Goal: Information Seeking & Learning: Learn about a topic

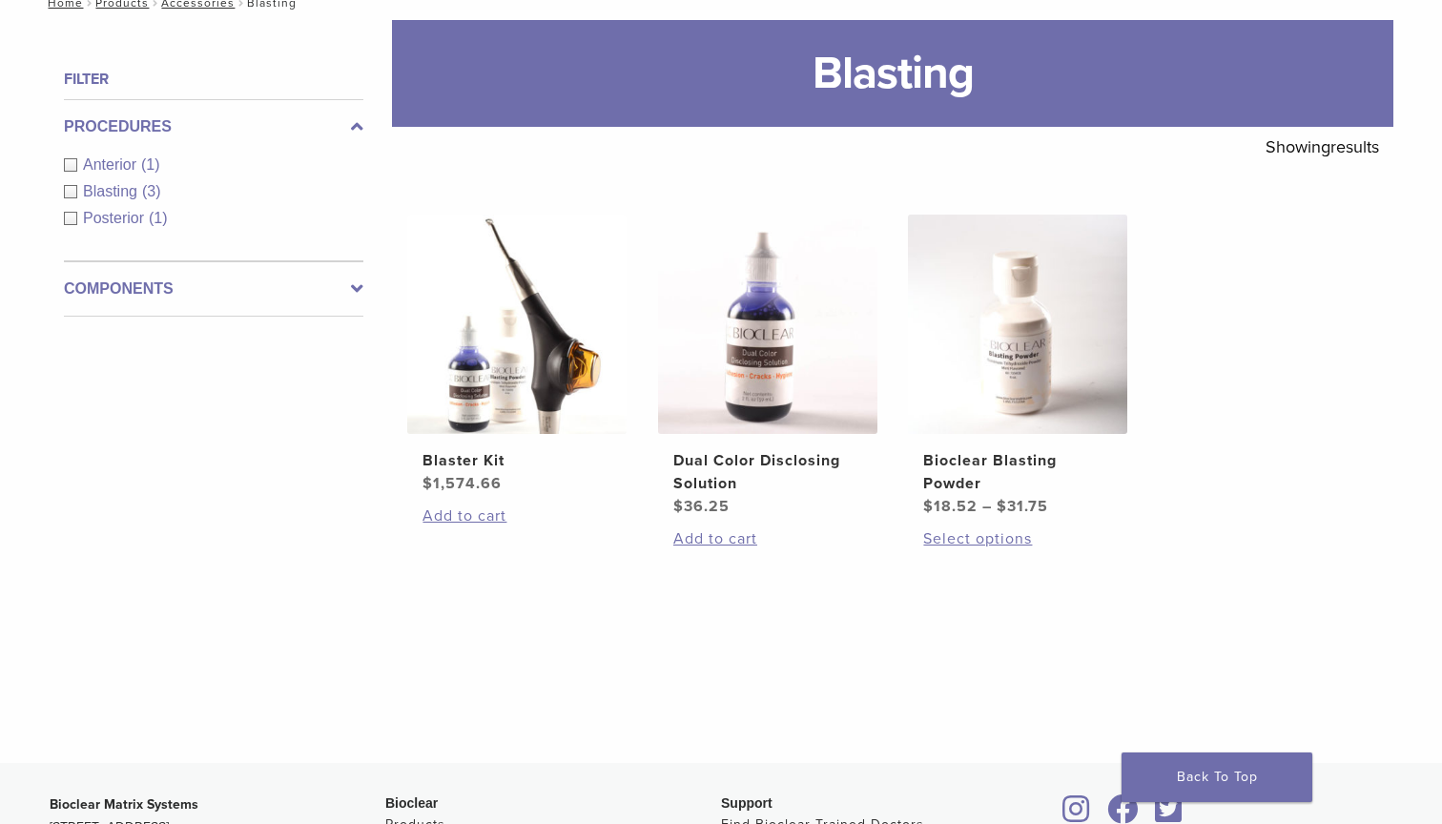
scroll to position [223, 0]
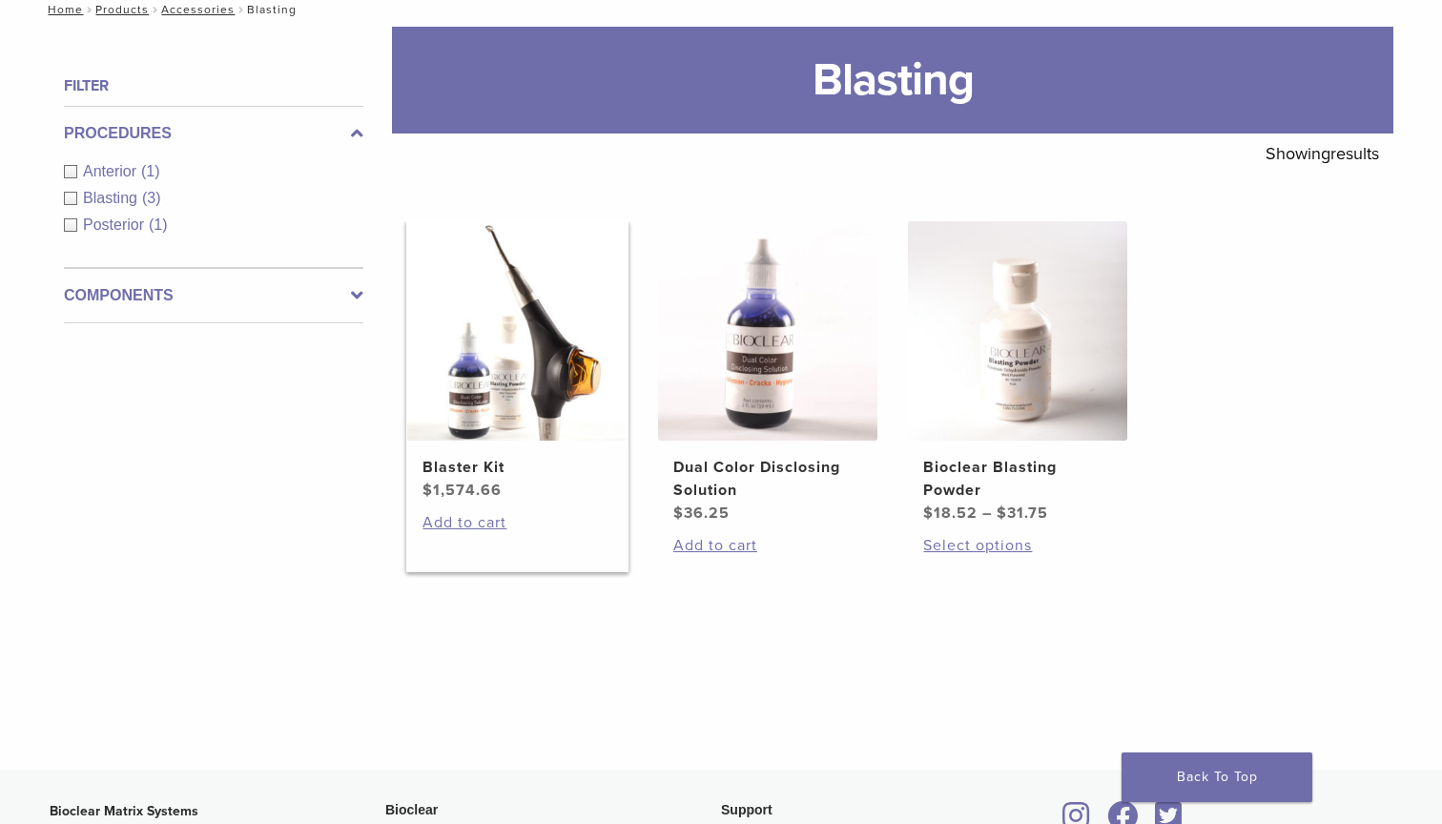
click at [483, 458] on h2 "Blaster Kit" at bounding box center [516, 467] width 189 height 23
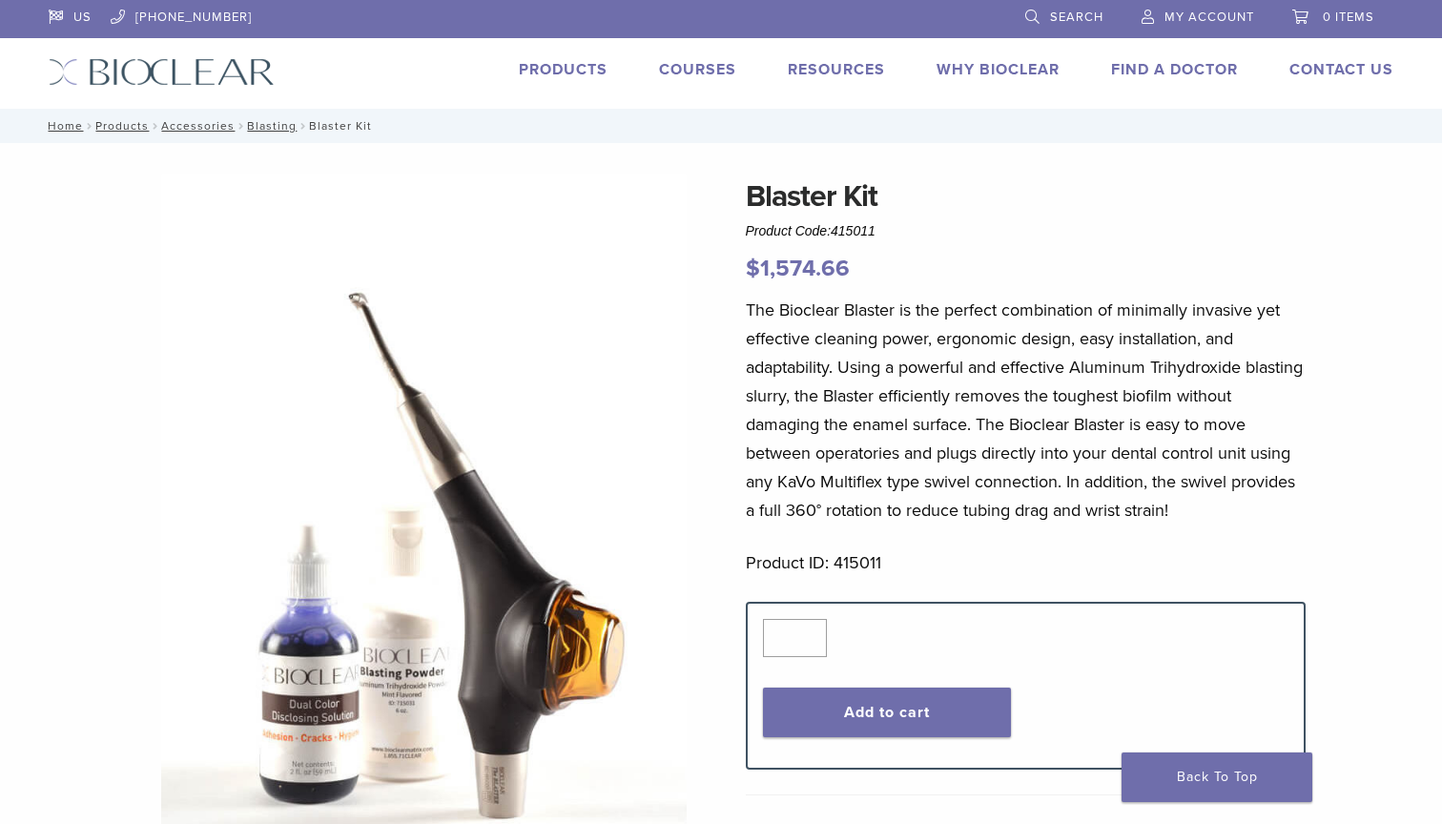
click at [1193, 24] on span "My Account" at bounding box center [1209, 17] width 90 height 15
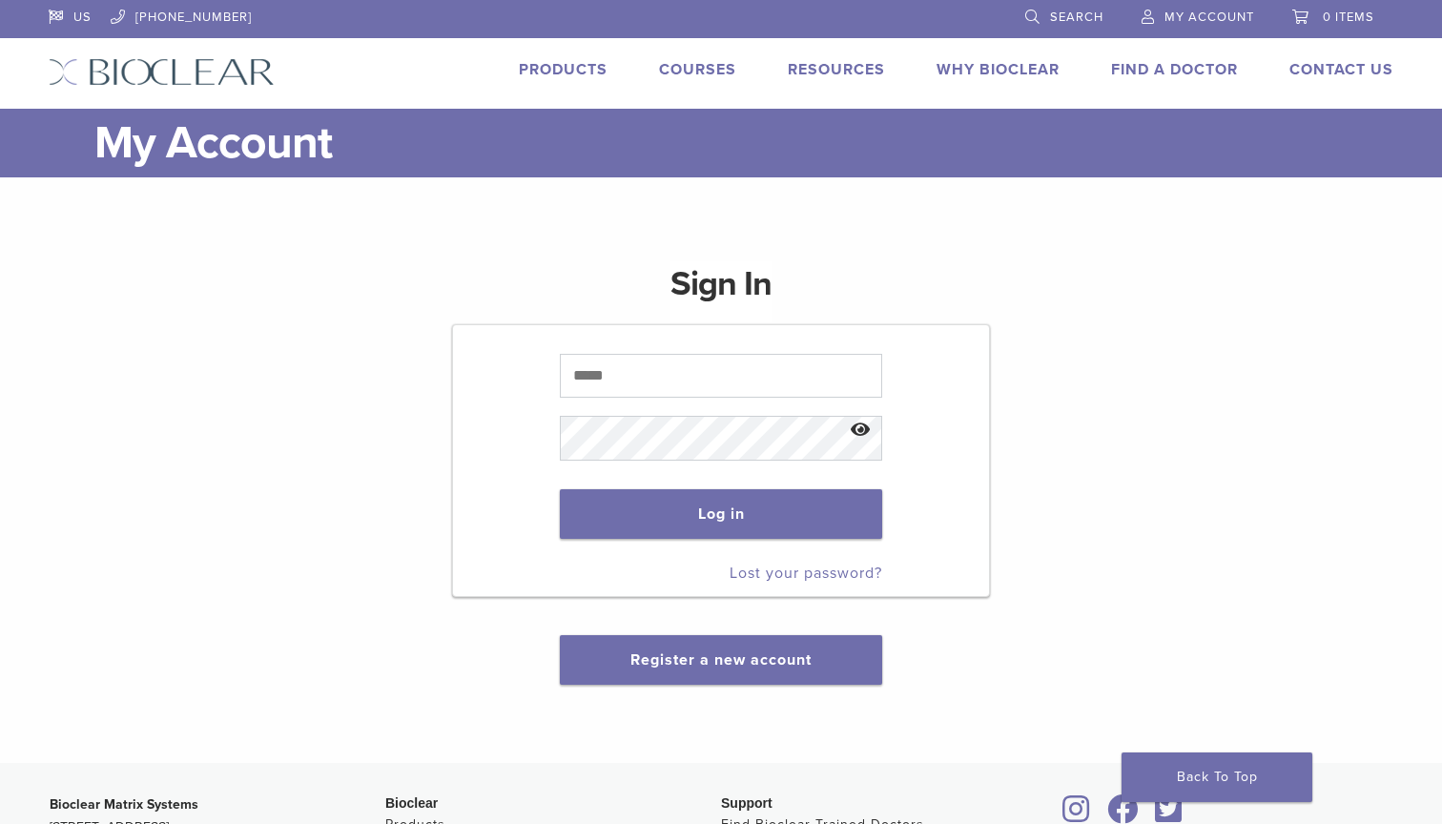
click at [759, 408] on span at bounding box center [720, 438] width 321 height 64
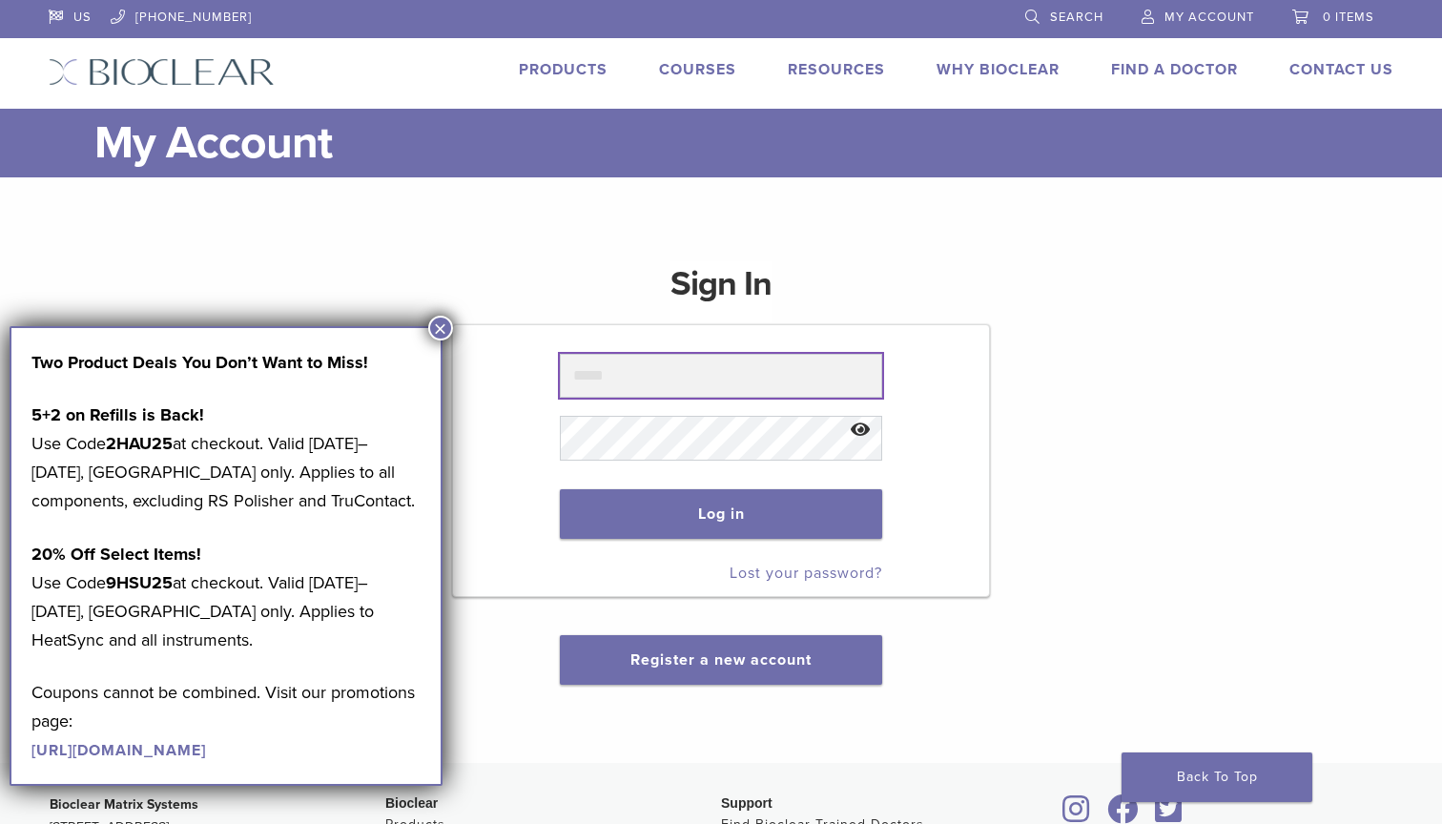
click at [662, 388] on input "text" at bounding box center [720, 376] width 321 height 44
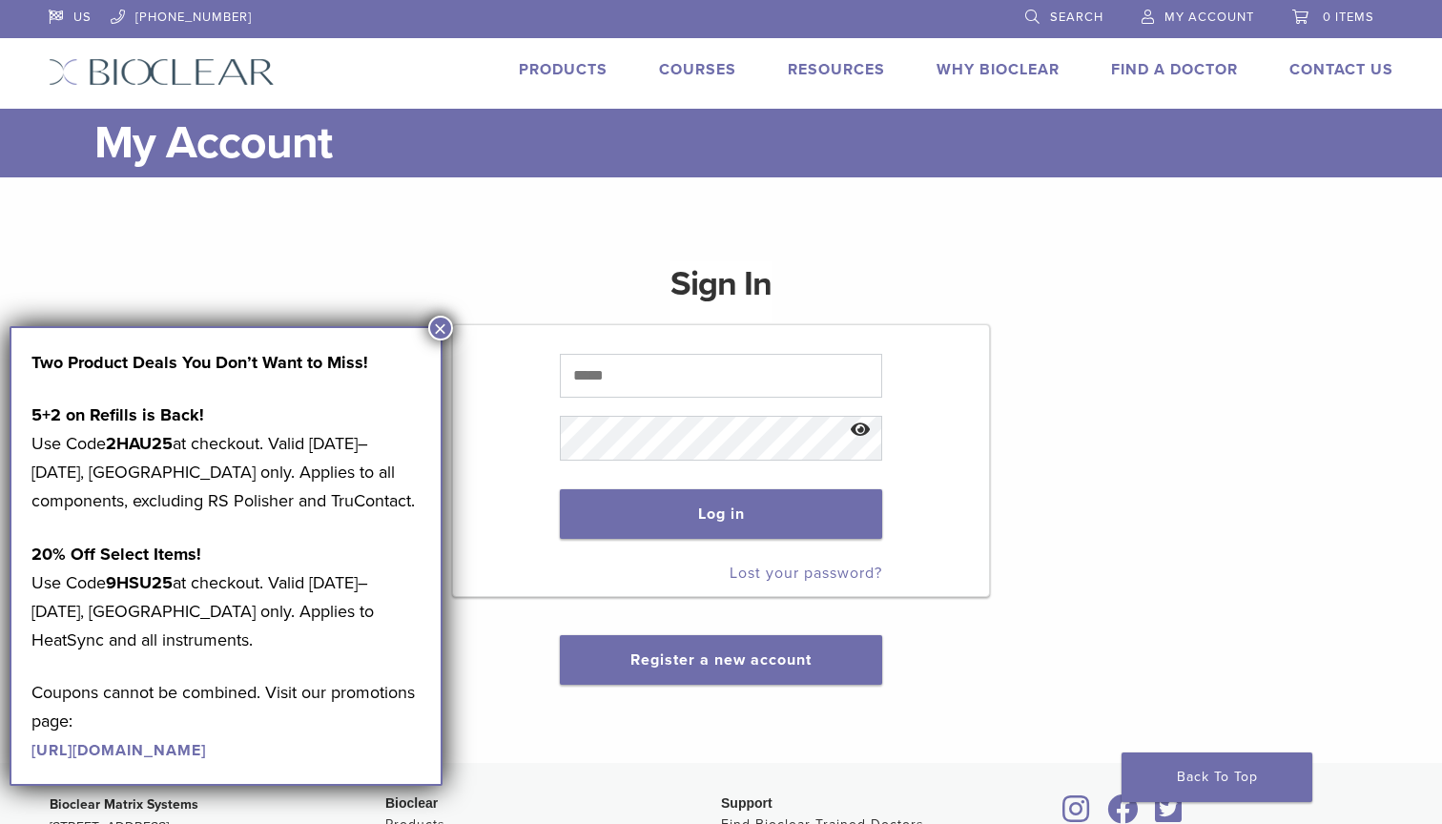
click at [443, 335] on button "×" at bounding box center [440, 328] width 25 height 25
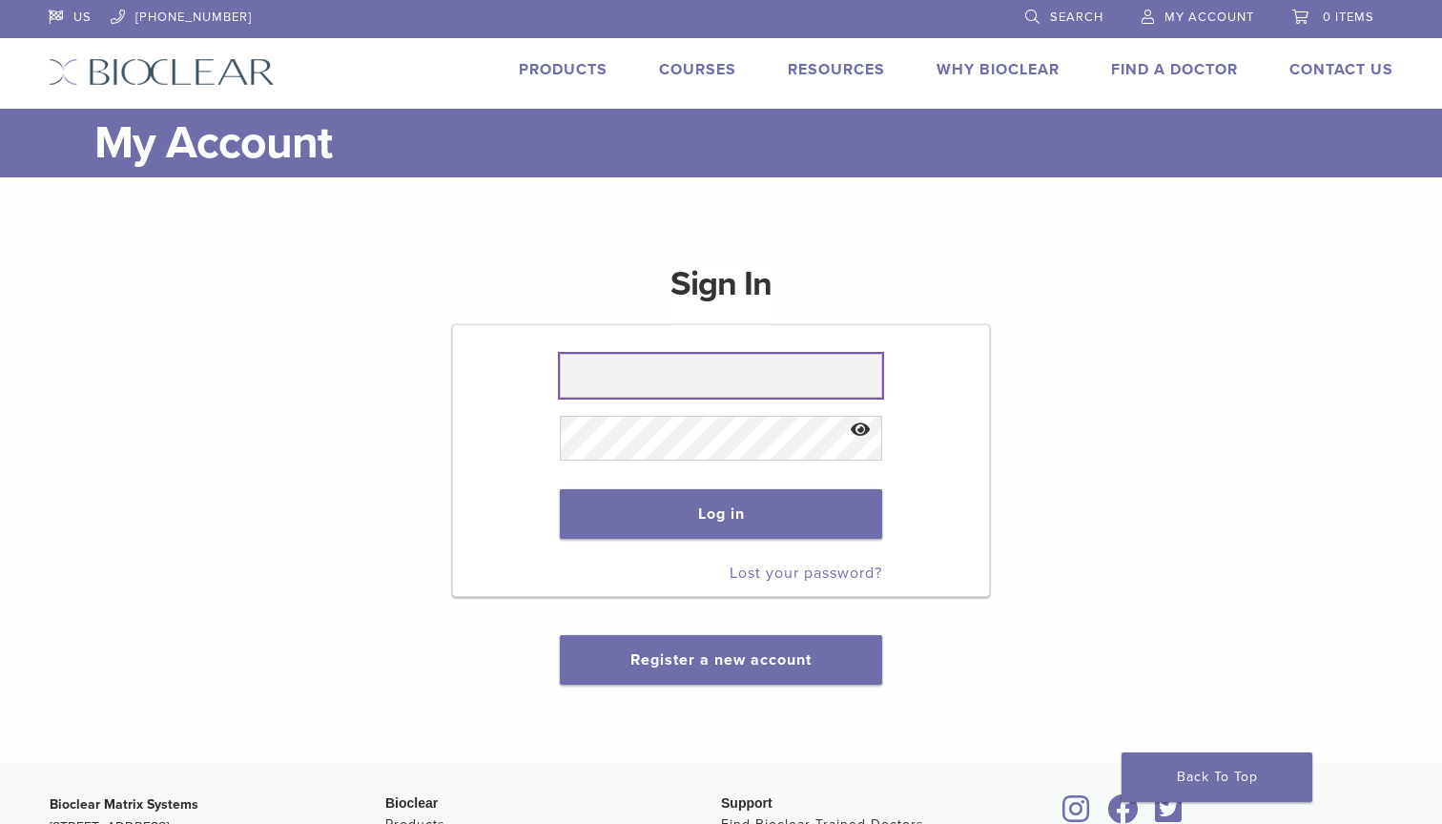
click at [635, 382] on input "text" at bounding box center [720, 376] width 321 height 44
click at [628, 383] on input "text" at bounding box center [720, 376] width 321 height 44
type input "**********"
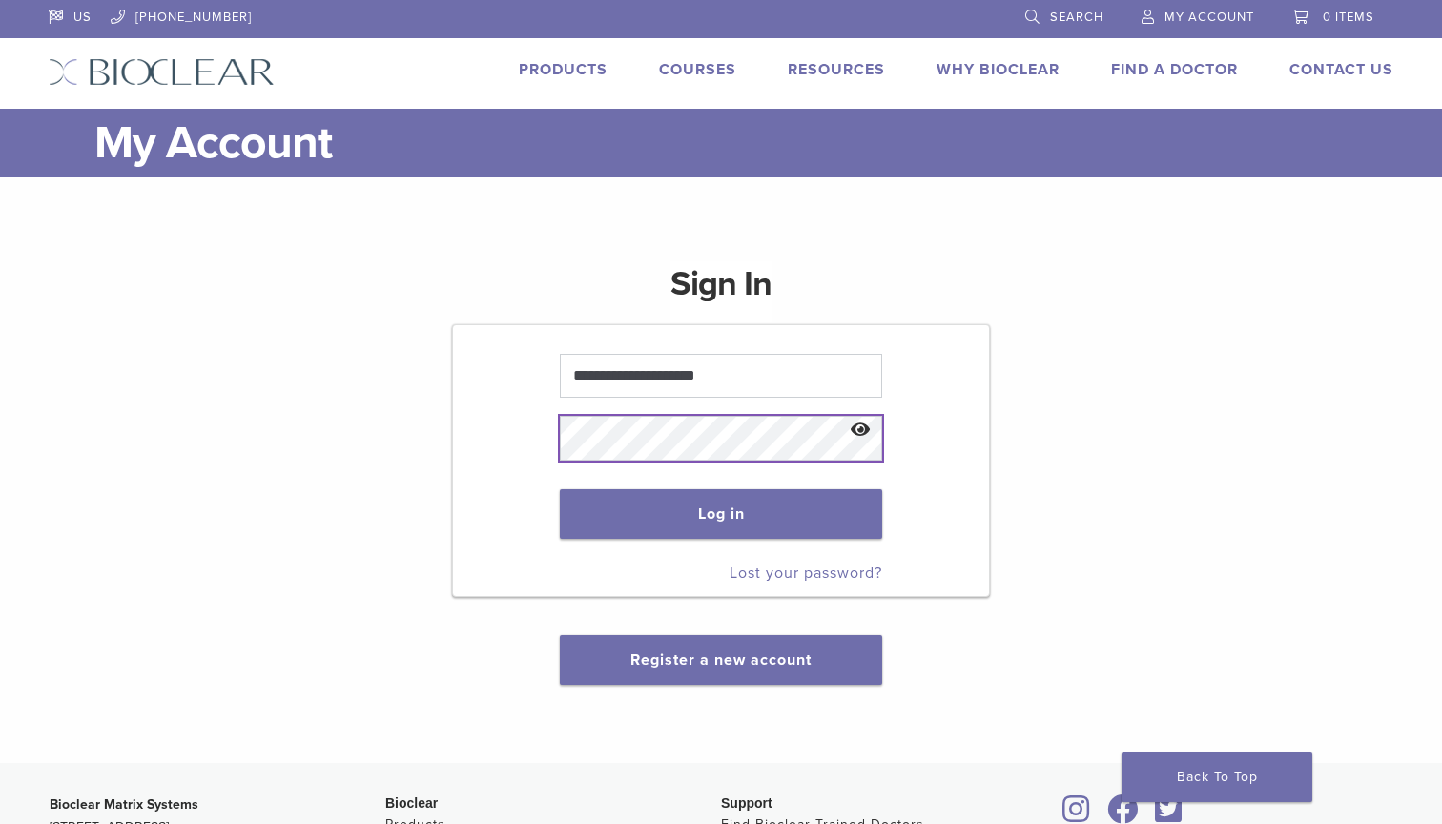
click at [721, 515] on button "Log in" at bounding box center [720, 514] width 321 height 50
click at [861, 435] on button "Show password" at bounding box center [860, 430] width 41 height 49
click at [420, 362] on div "**********" at bounding box center [721, 461] width 1345 height 446
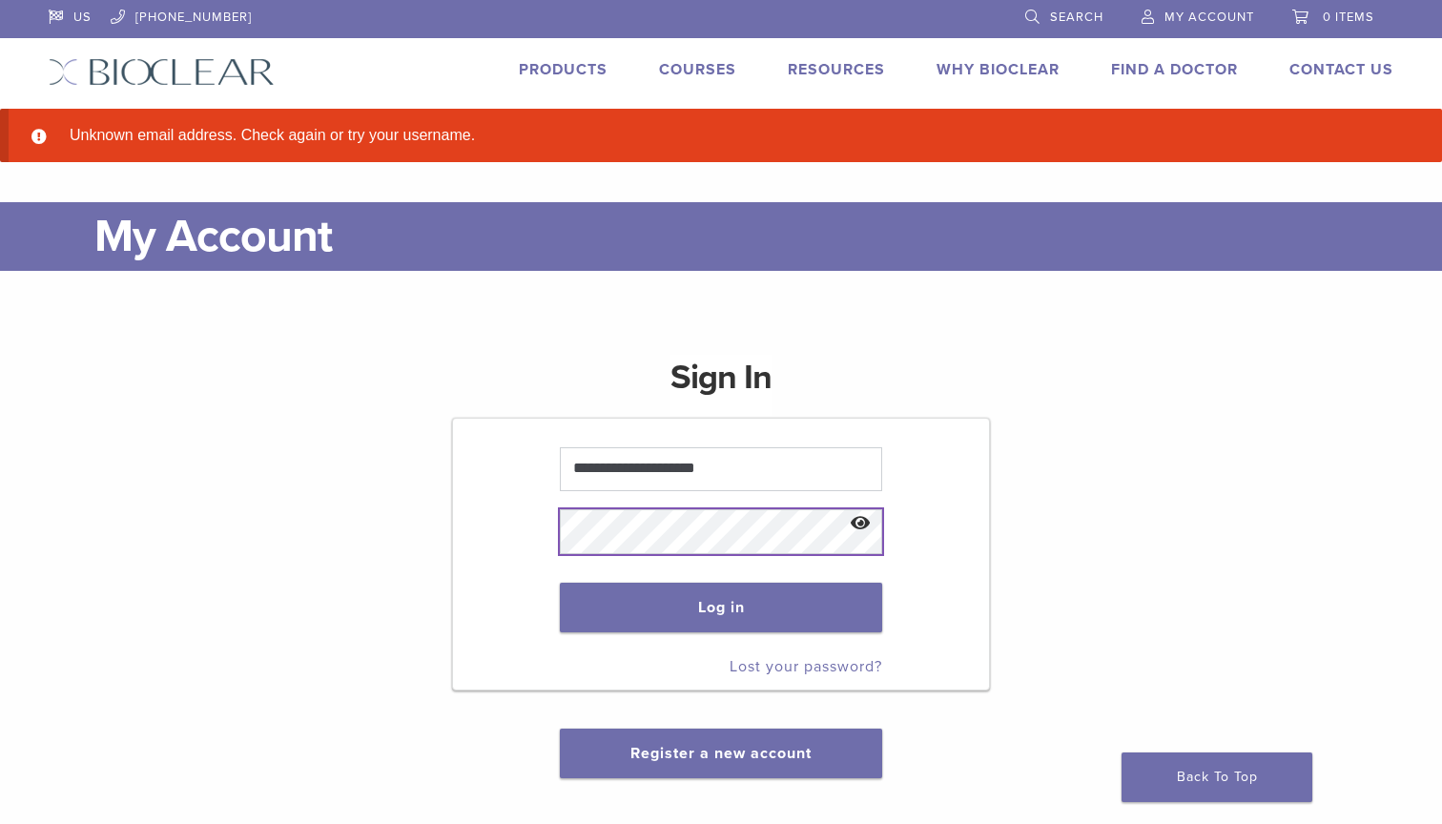
click at [721, 608] on button "Log in" at bounding box center [720, 608] width 321 height 50
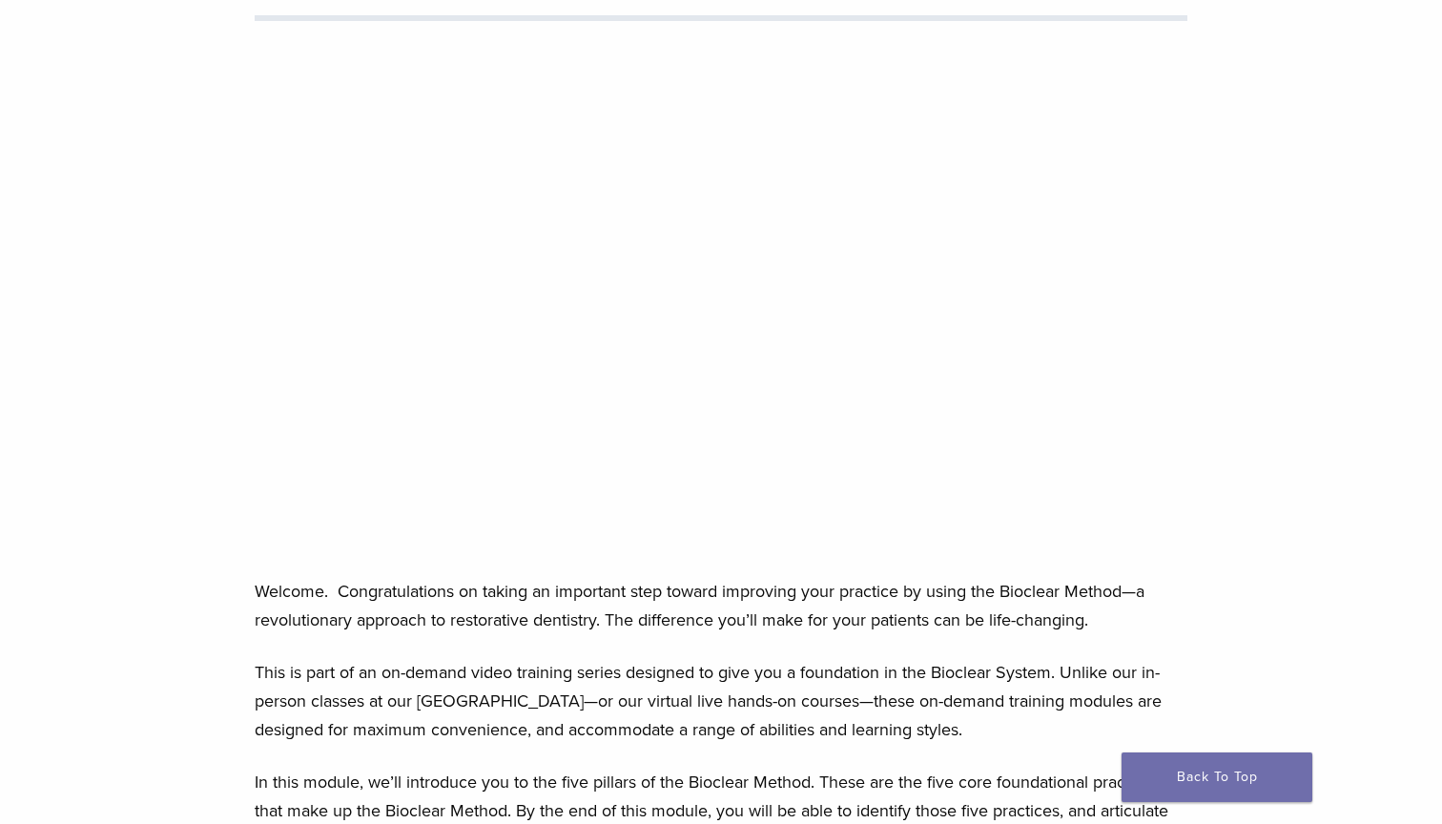
scroll to position [273, 0]
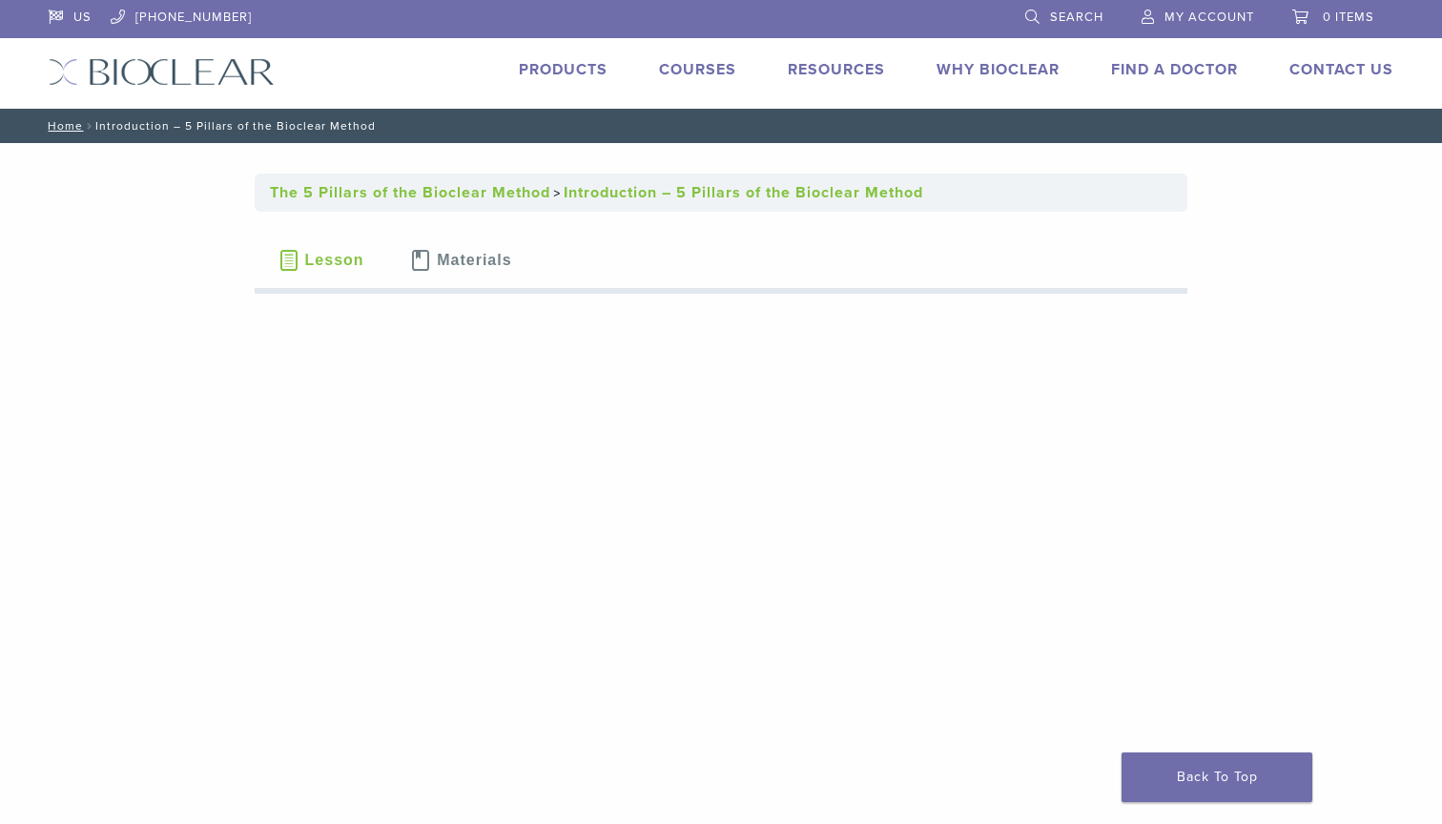
scroll to position [0, 0]
click at [330, 268] on button "Lesson" at bounding box center [321, 260] width 133 height 67
click at [70, 127] on link "Home" at bounding box center [62, 125] width 41 height 13
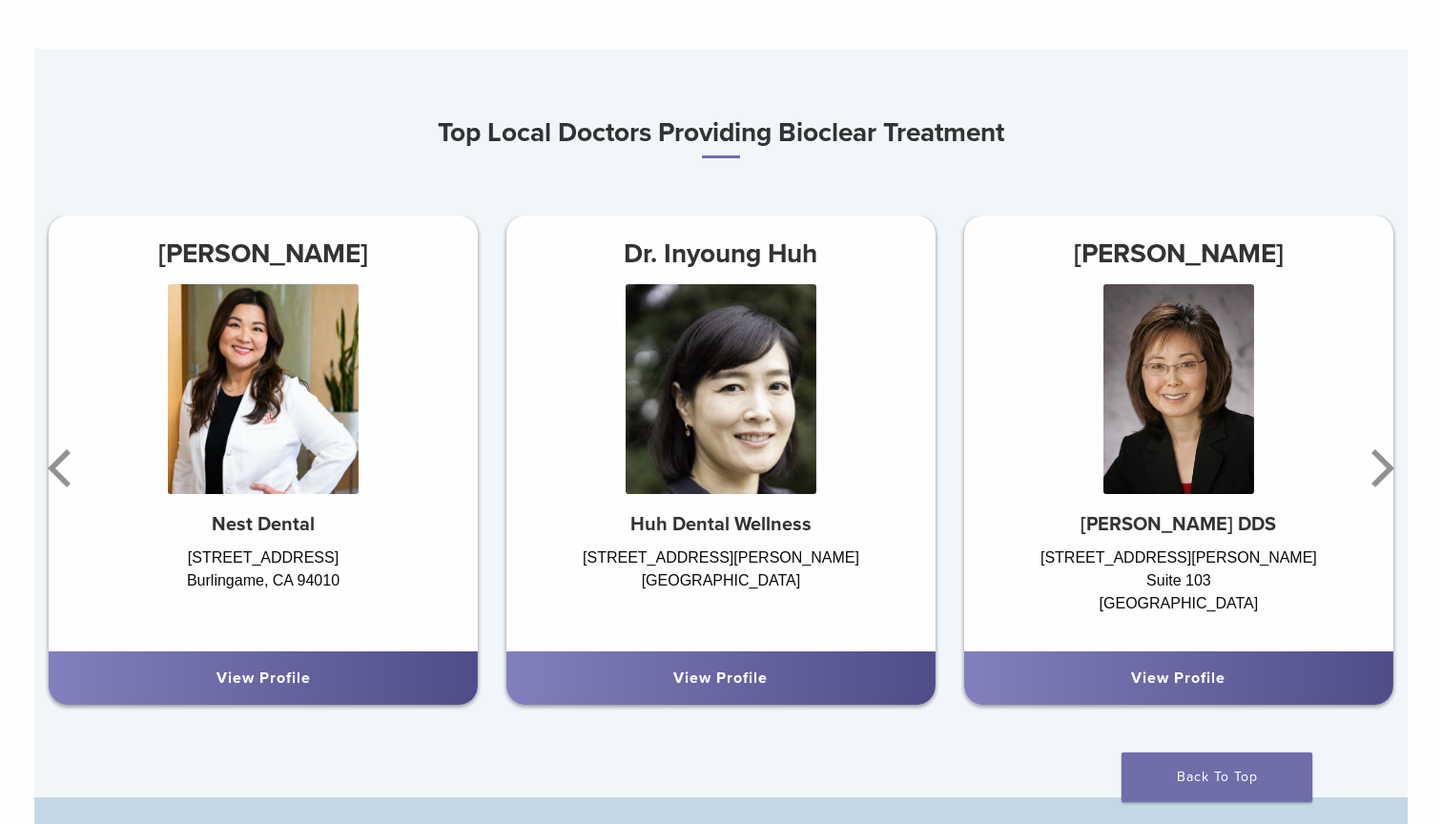
scroll to position [1056, 0]
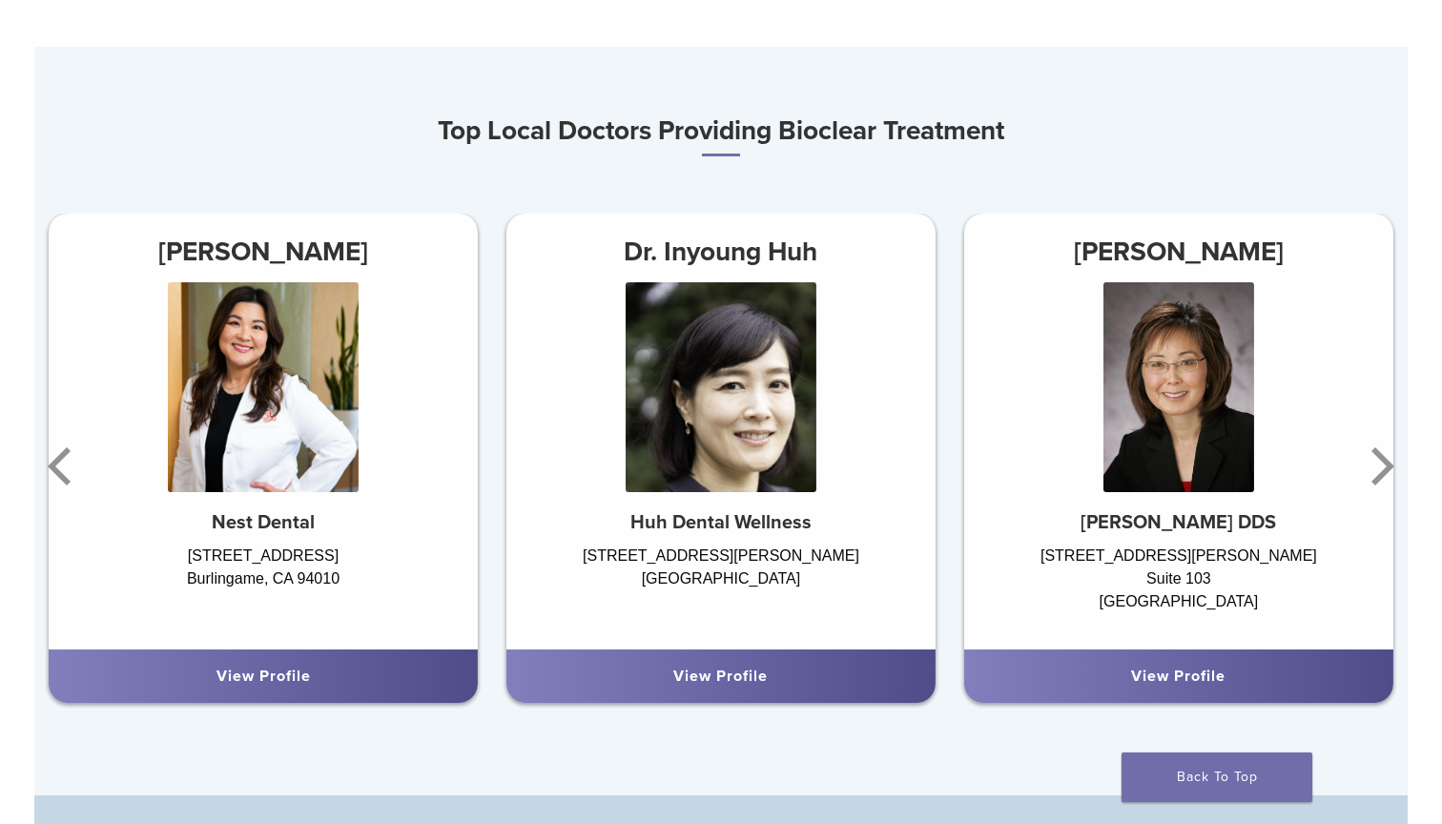
click at [363, 690] on div "View Profile" at bounding box center [263, 675] width 429 height 53
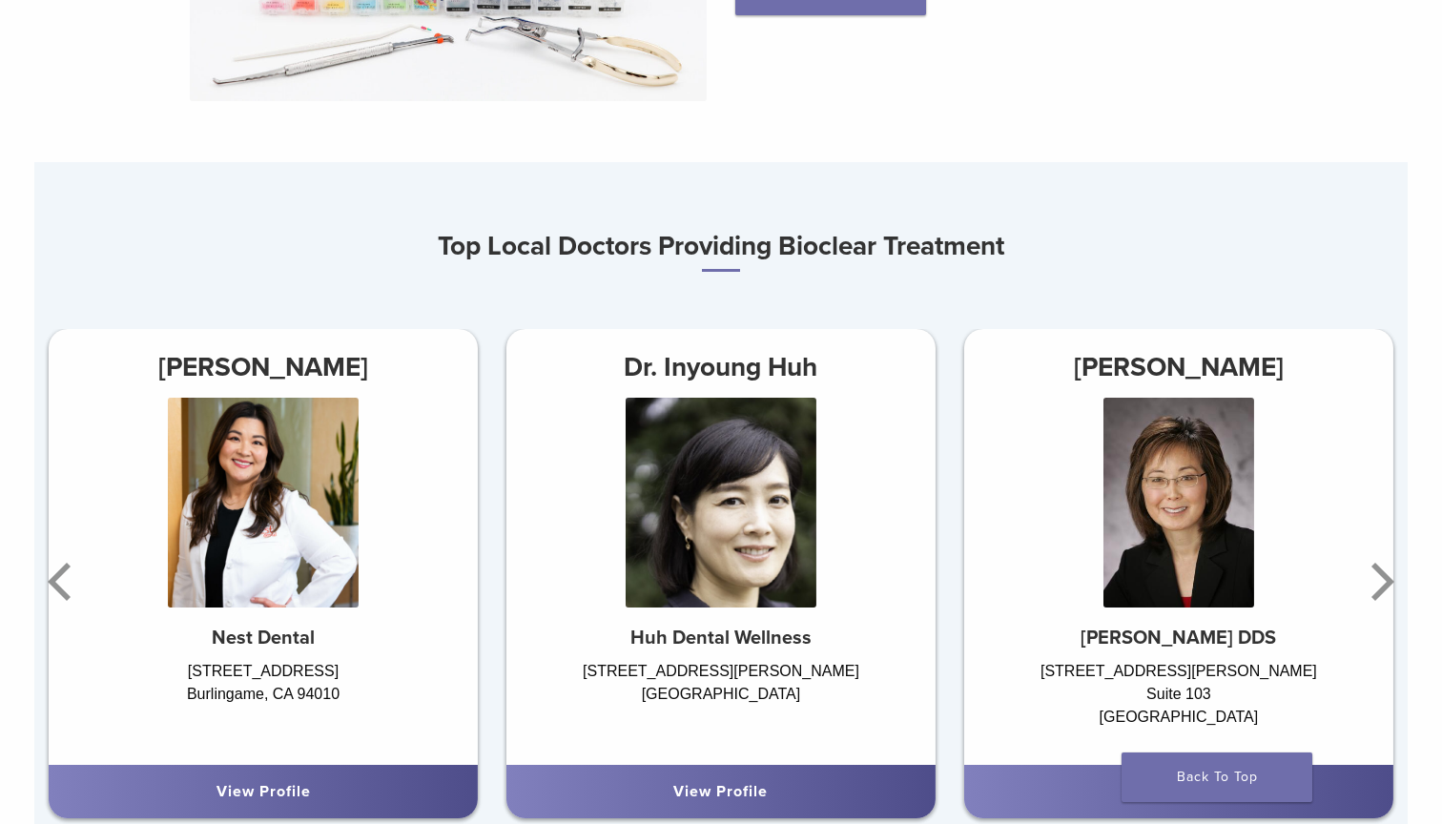
scroll to position [924, 0]
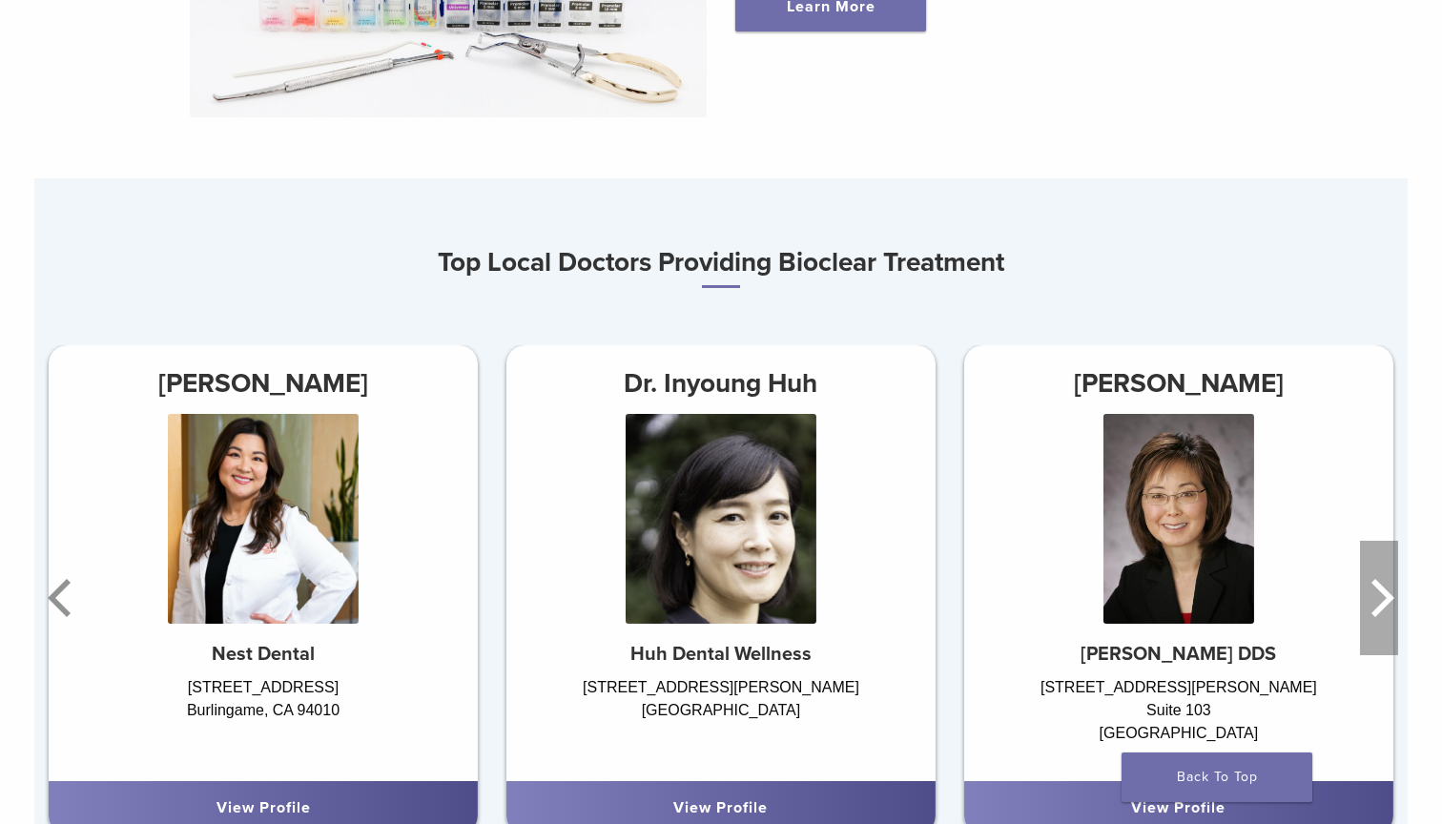
click at [1378, 599] on icon "Next" at bounding box center [1379, 598] width 38 height 114
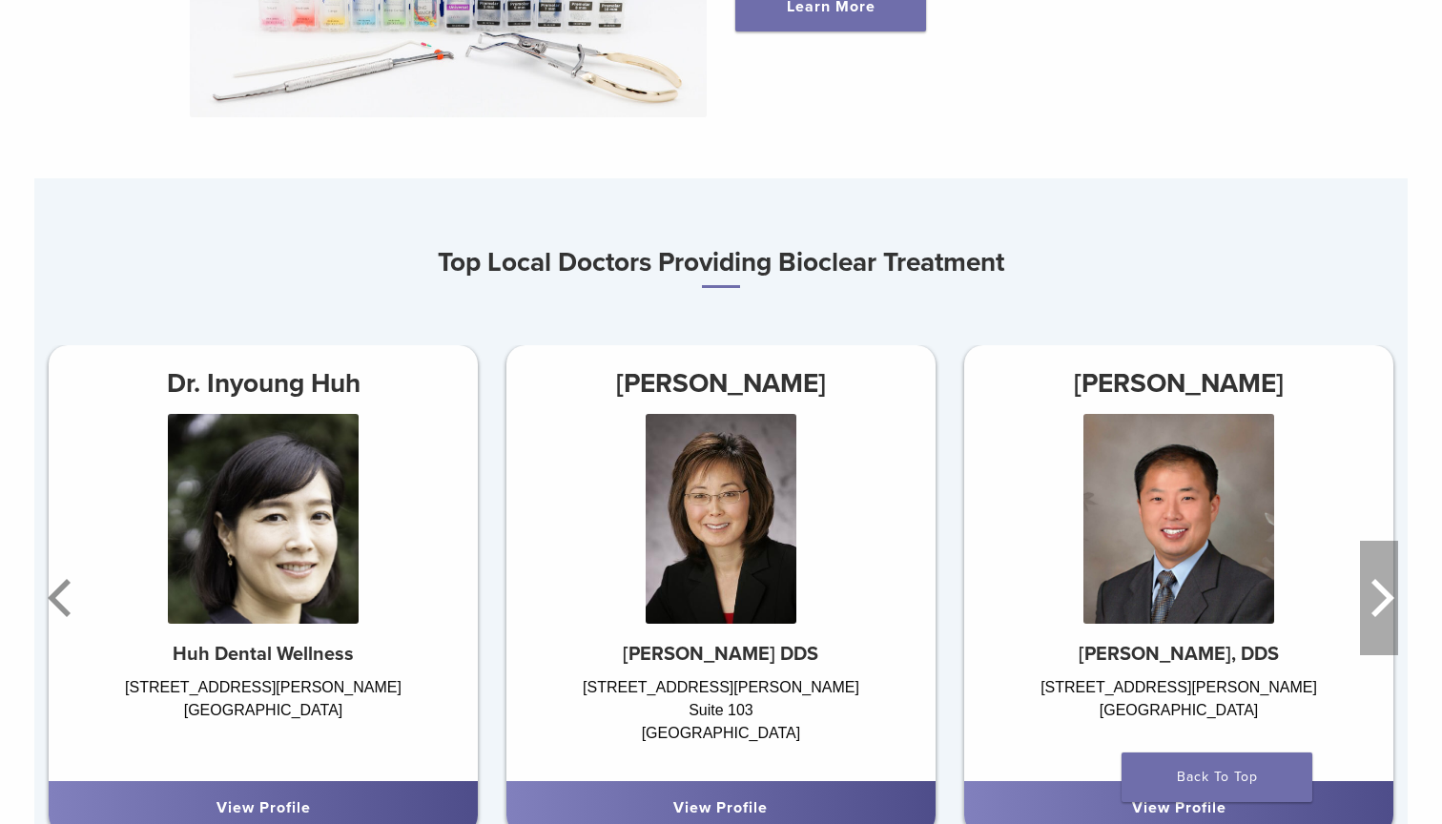
click at [1378, 601] on icon "Next" at bounding box center [1379, 598] width 38 height 114
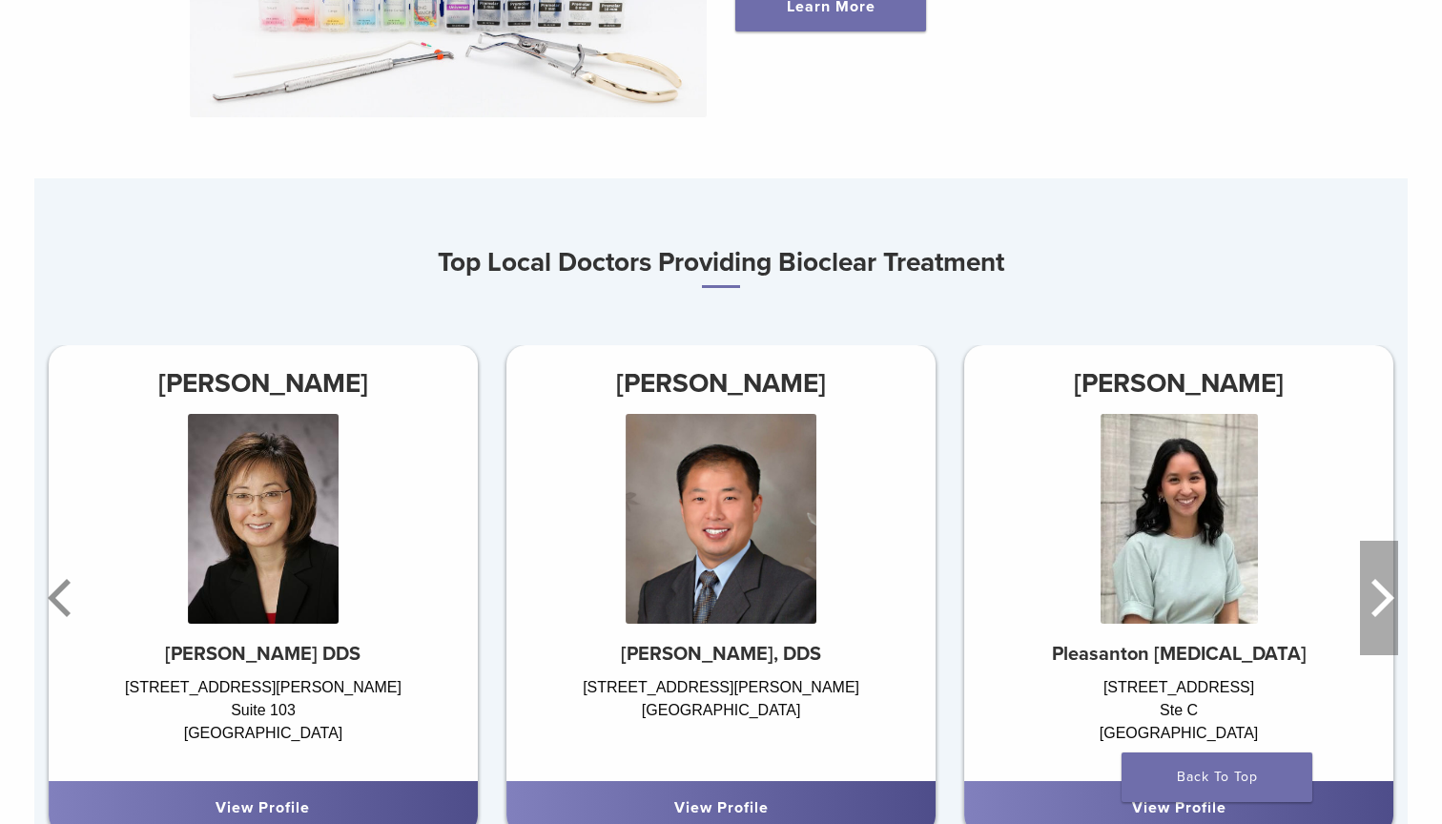
click at [1378, 604] on icon "Next" at bounding box center [1379, 598] width 38 height 114
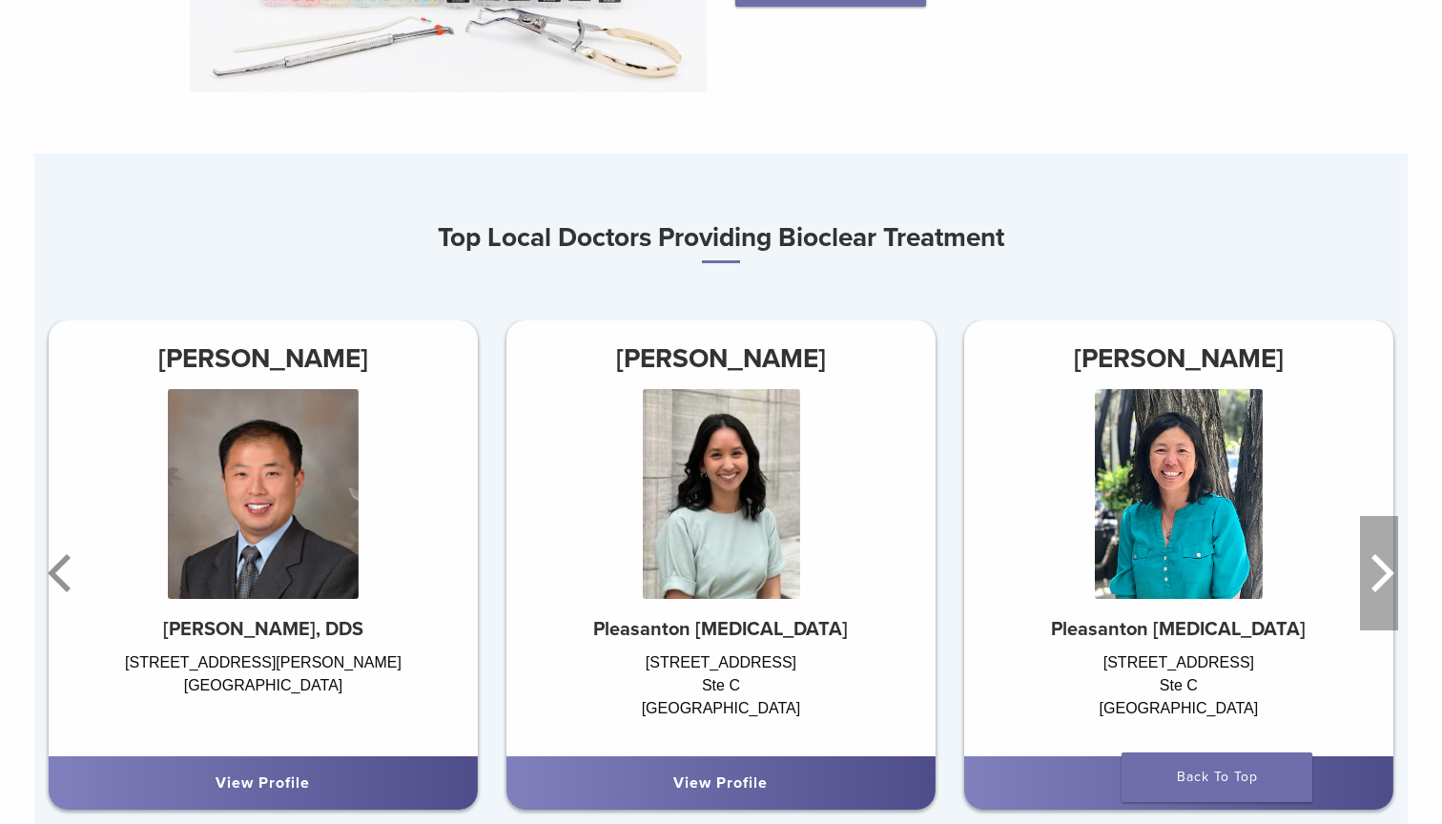
scroll to position [942, 0]
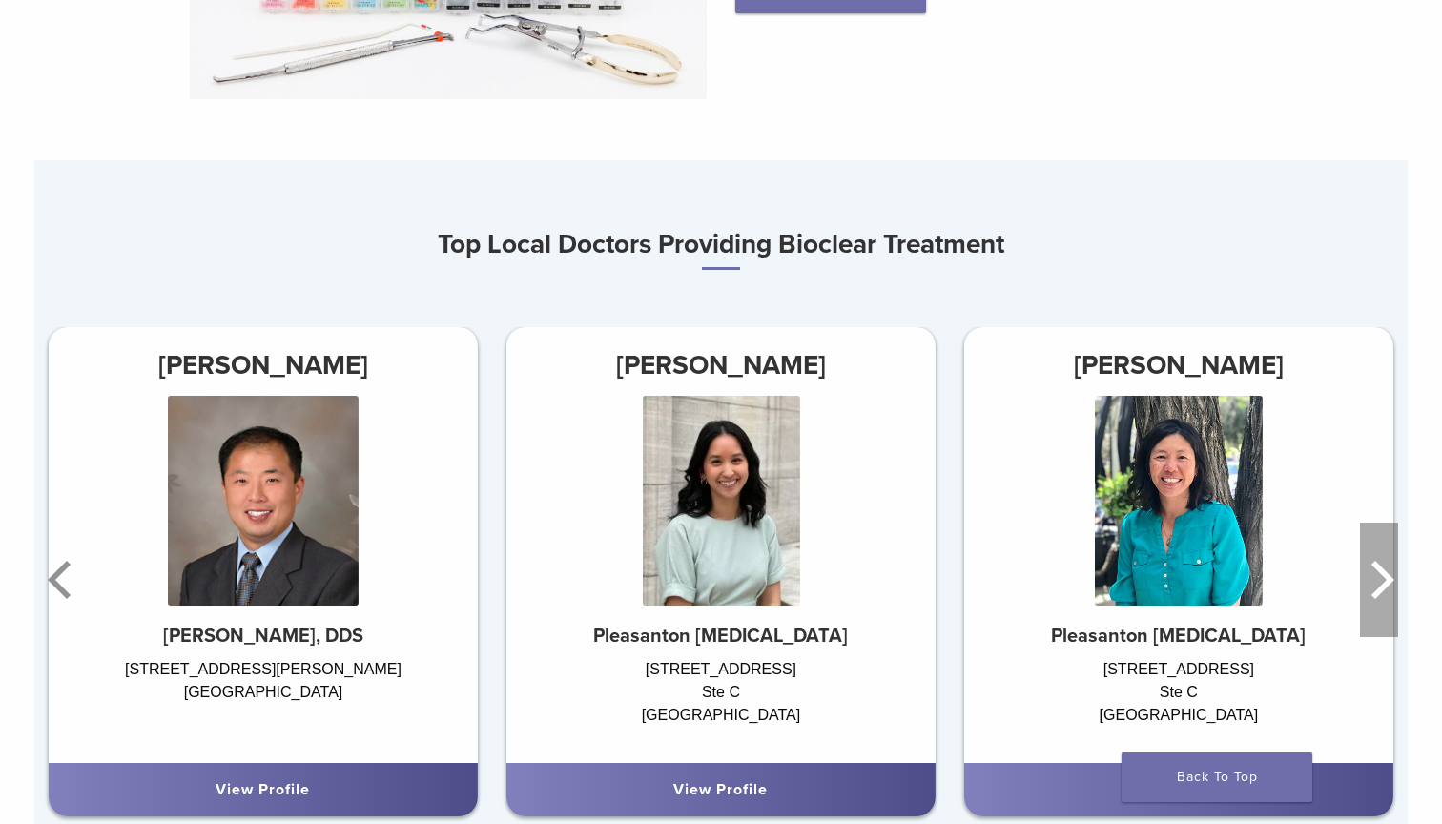
click at [1379, 604] on icon "Next" at bounding box center [1379, 580] width 38 height 114
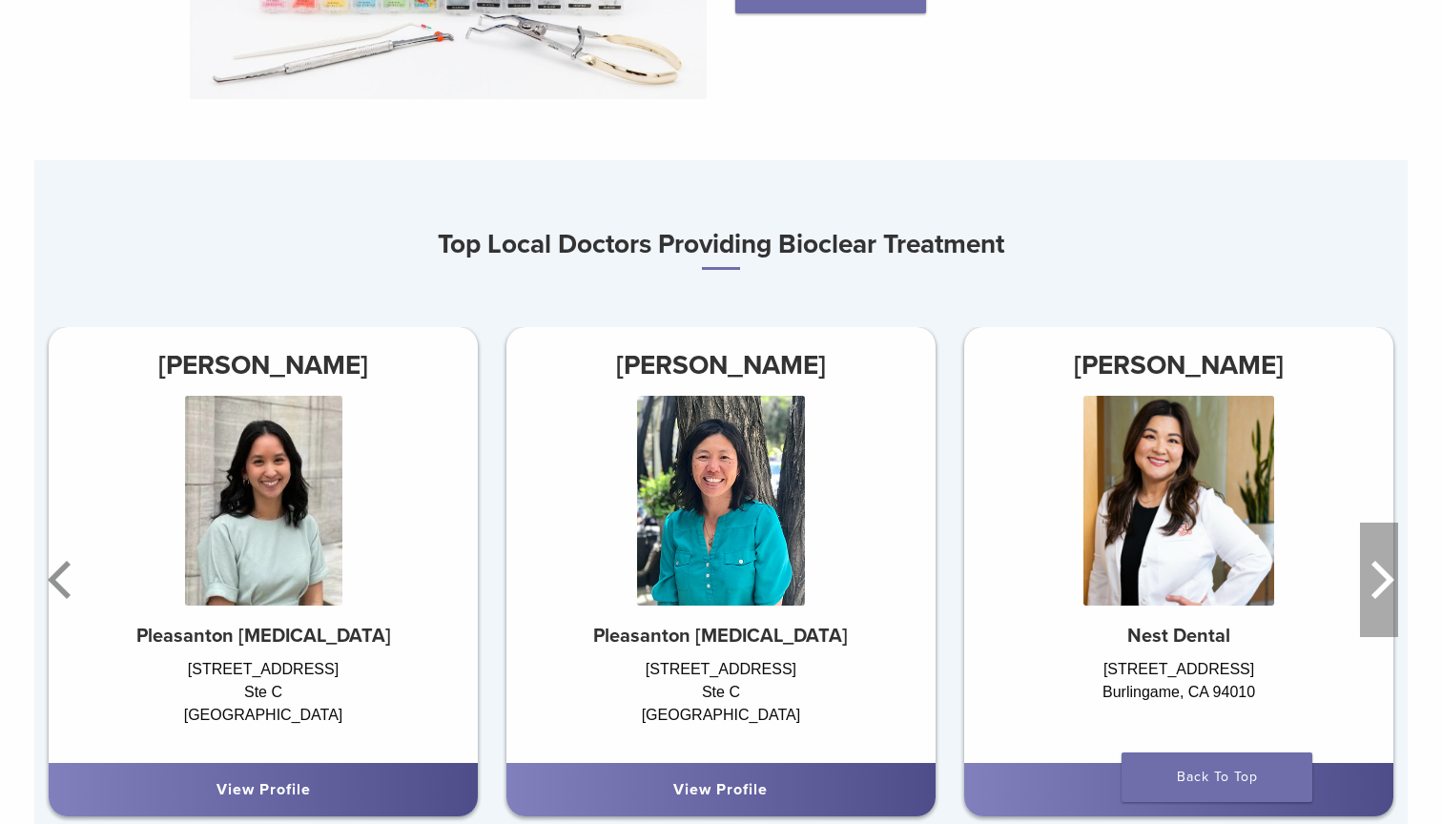
click at [1379, 604] on icon "Next" at bounding box center [1379, 580] width 38 height 114
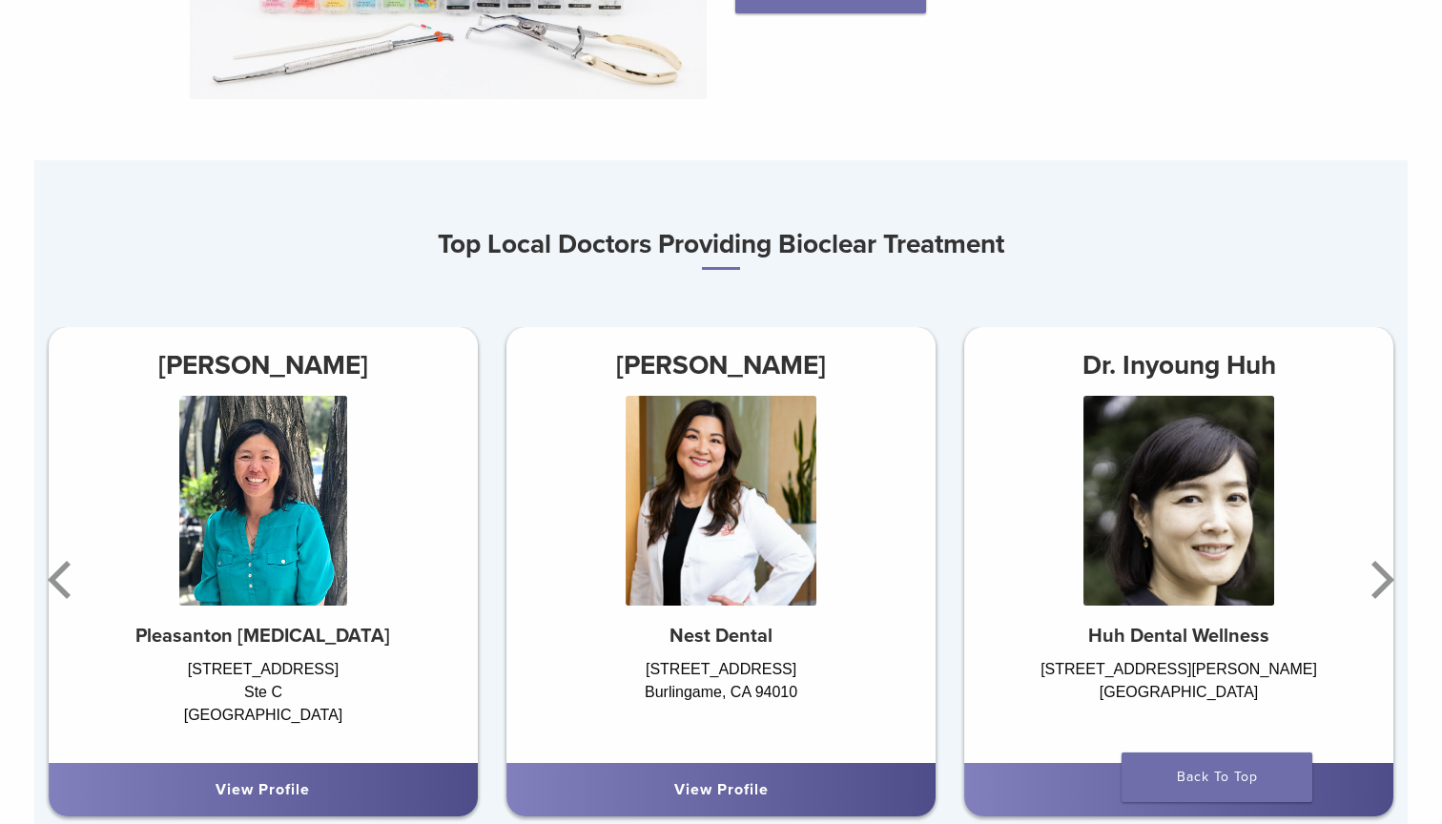
click at [752, 785] on link "View Profile" at bounding box center [721, 789] width 94 height 19
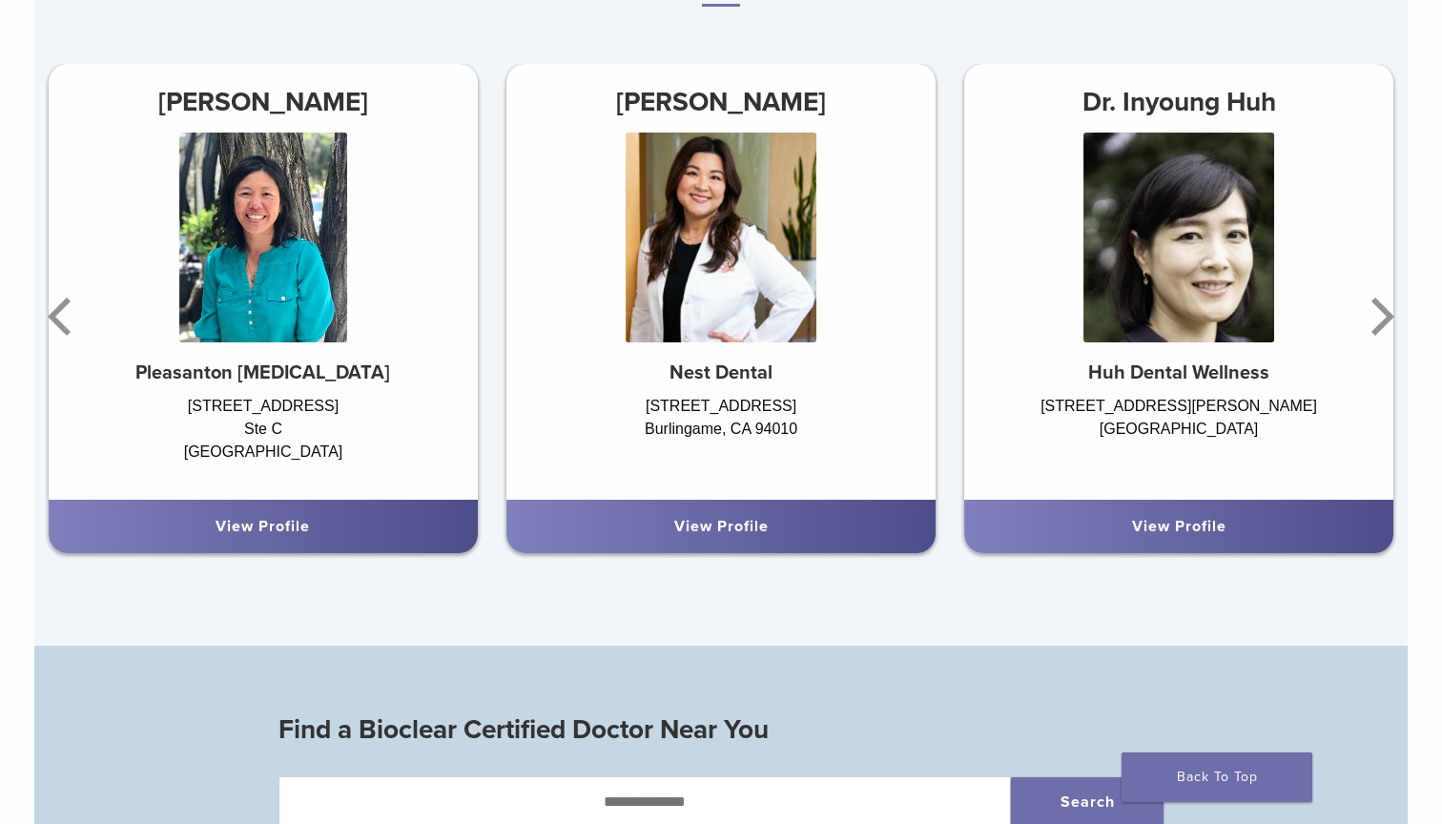
click at [1082, 524] on div "View Profile" at bounding box center [1178, 526] width 399 height 23
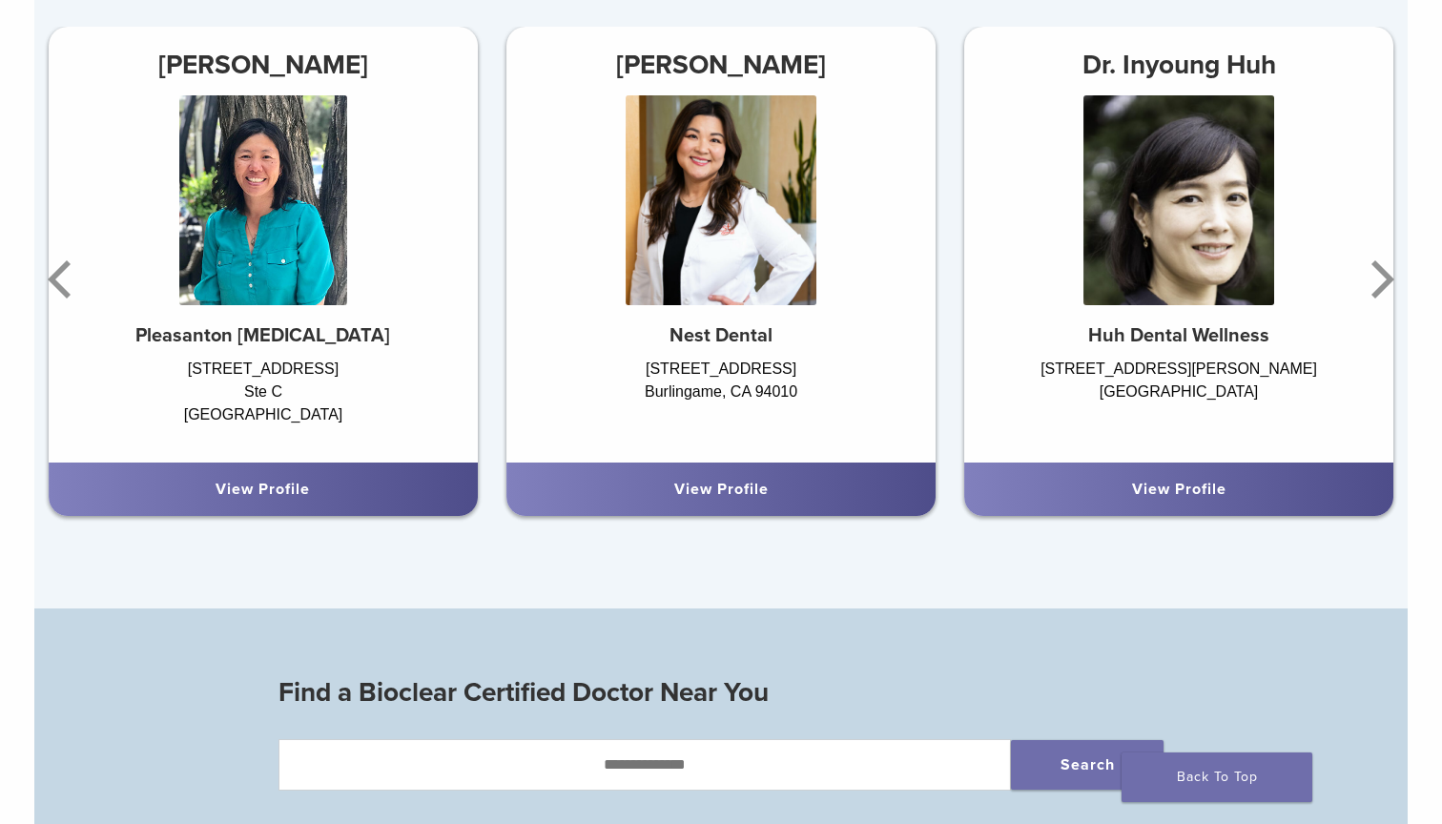
scroll to position [1245, 0]
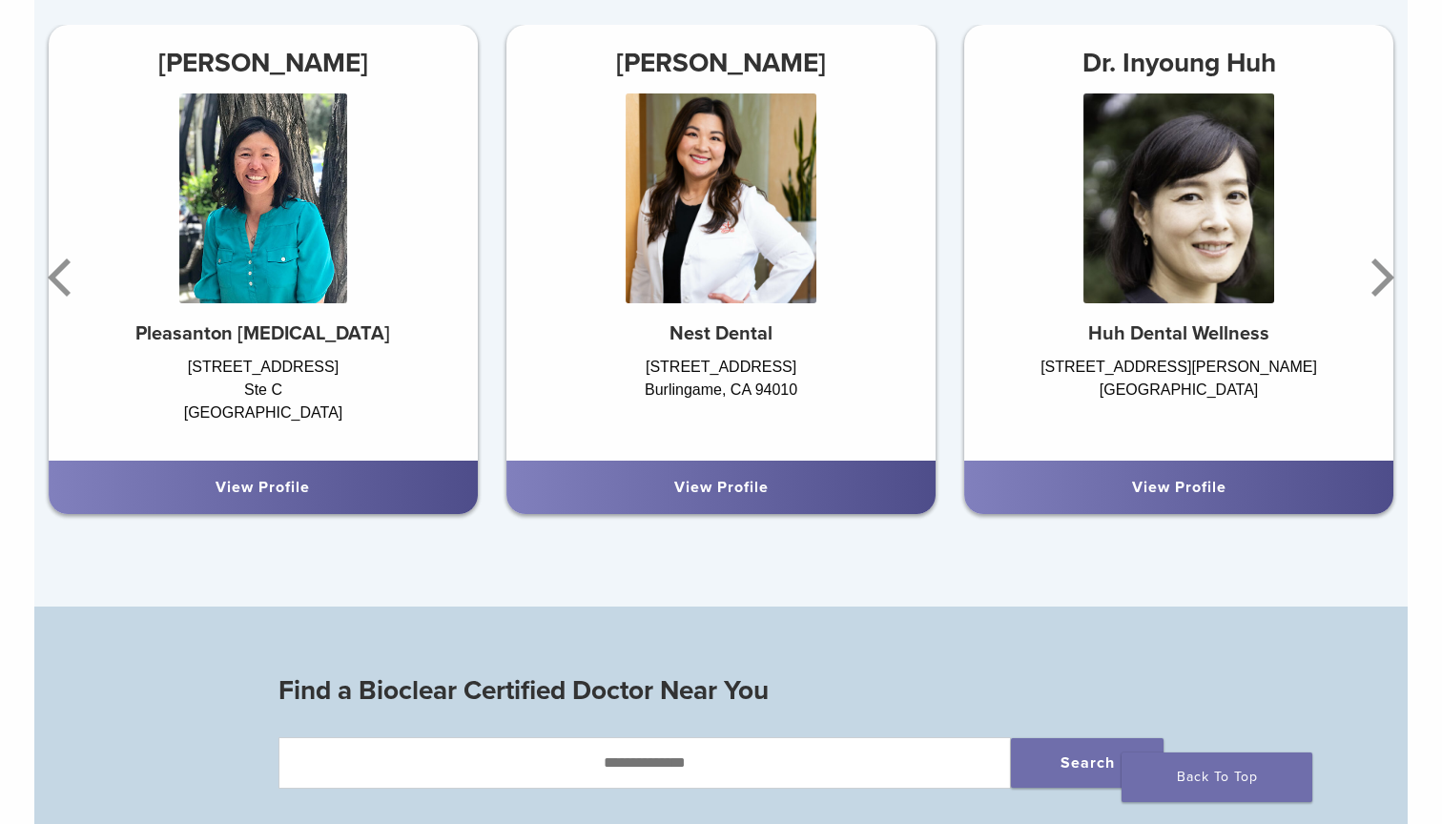
click at [1157, 496] on div "View Profile" at bounding box center [1178, 487] width 399 height 23
click at [1194, 242] on img at bounding box center [1178, 198] width 191 height 210
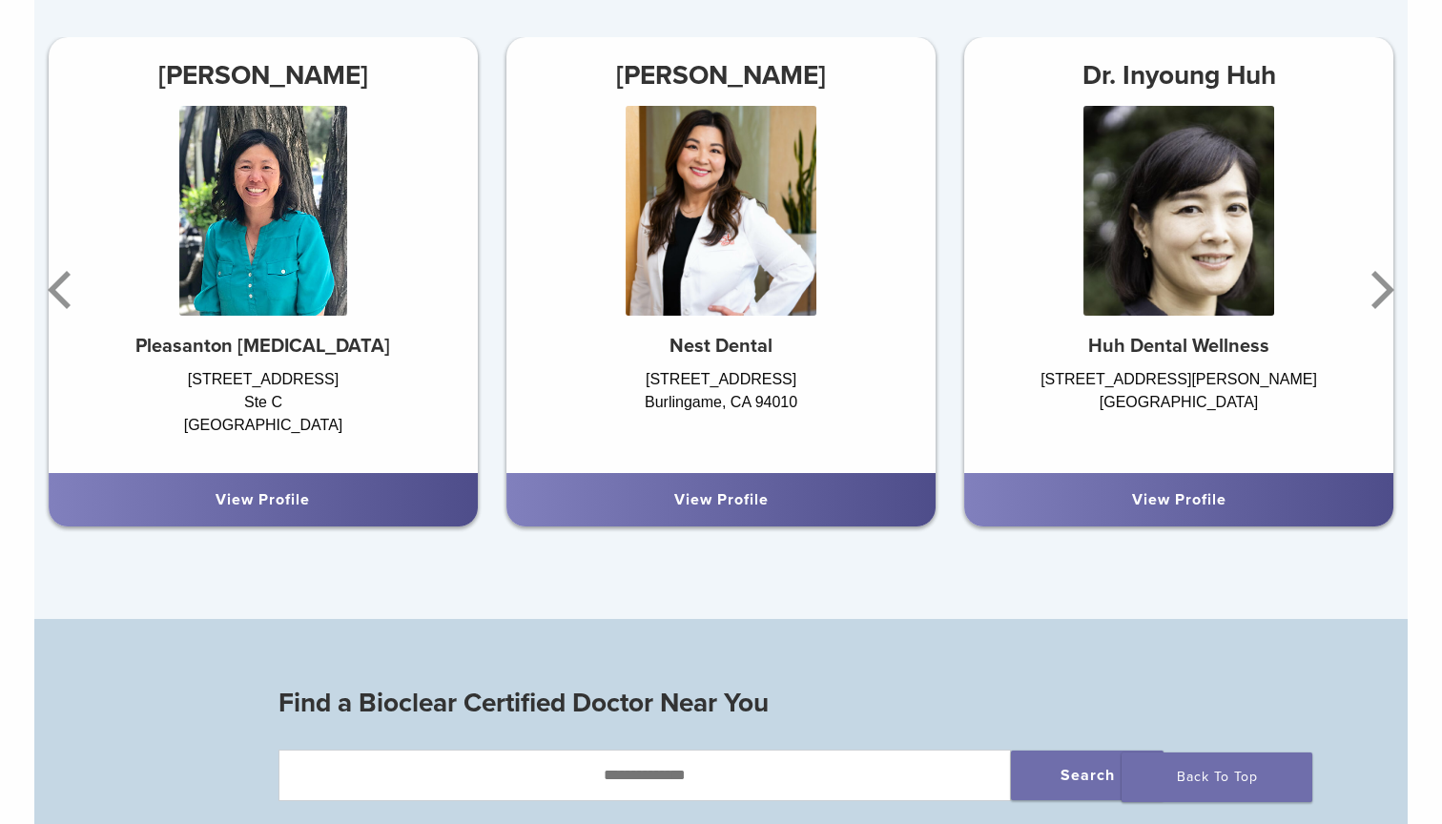
scroll to position [1219, 0]
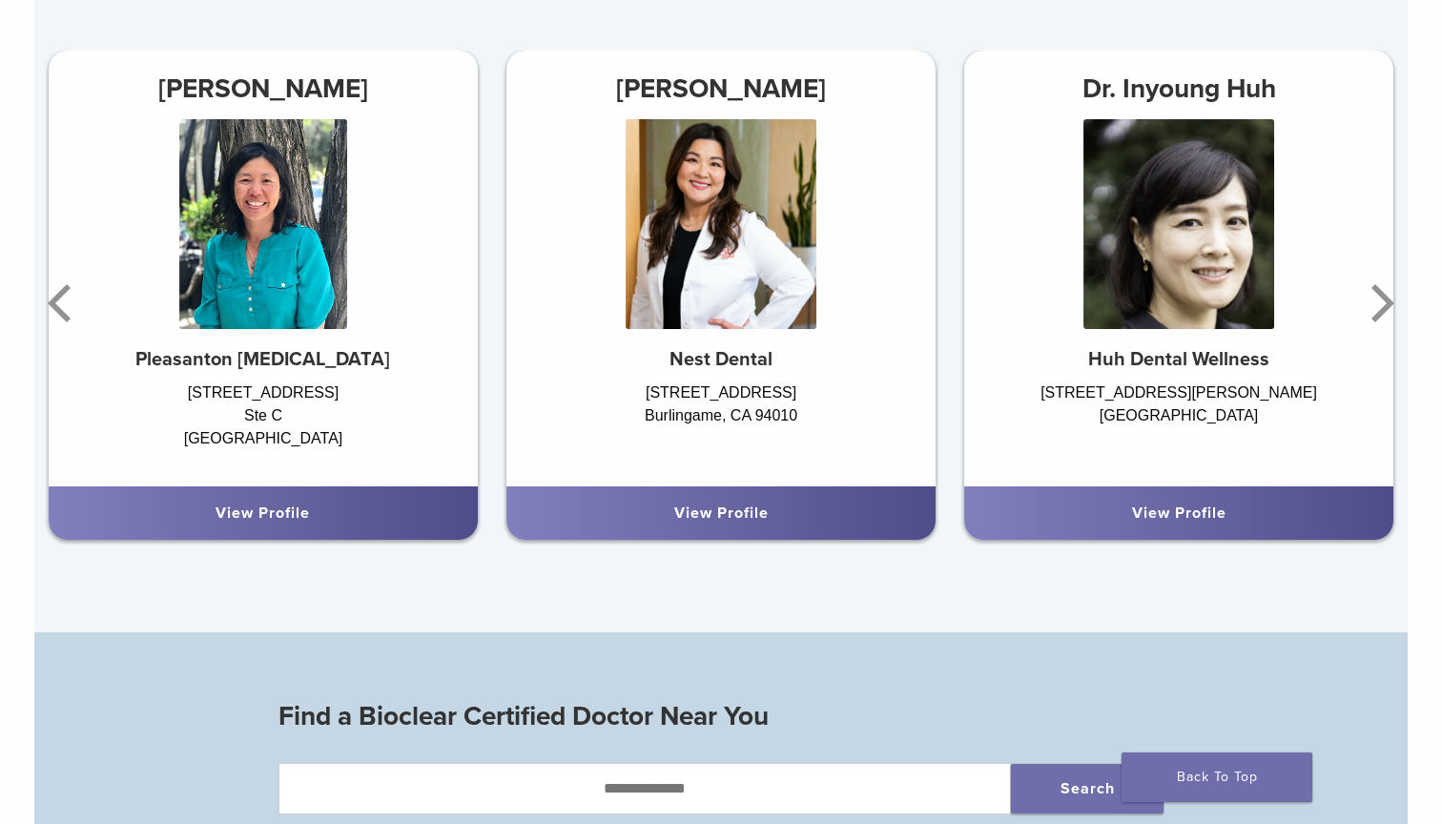
click at [1189, 510] on link "View Profile" at bounding box center [1179, 513] width 94 height 19
click at [1339, 310] on div at bounding box center [1178, 233] width 429 height 229
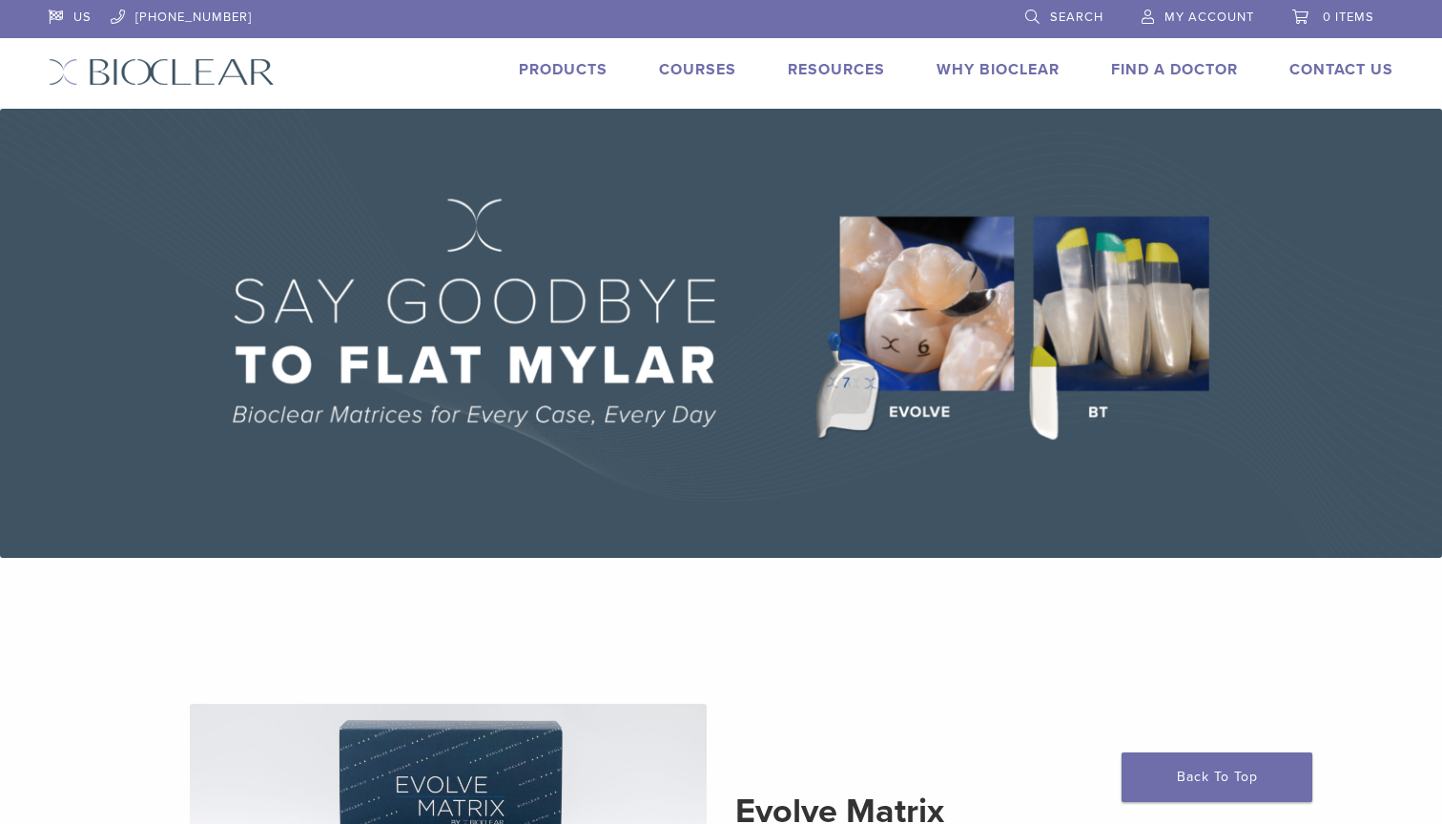
scroll to position [0, 0]
click at [711, 61] on link "Courses" at bounding box center [697, 69] width 77 height 19
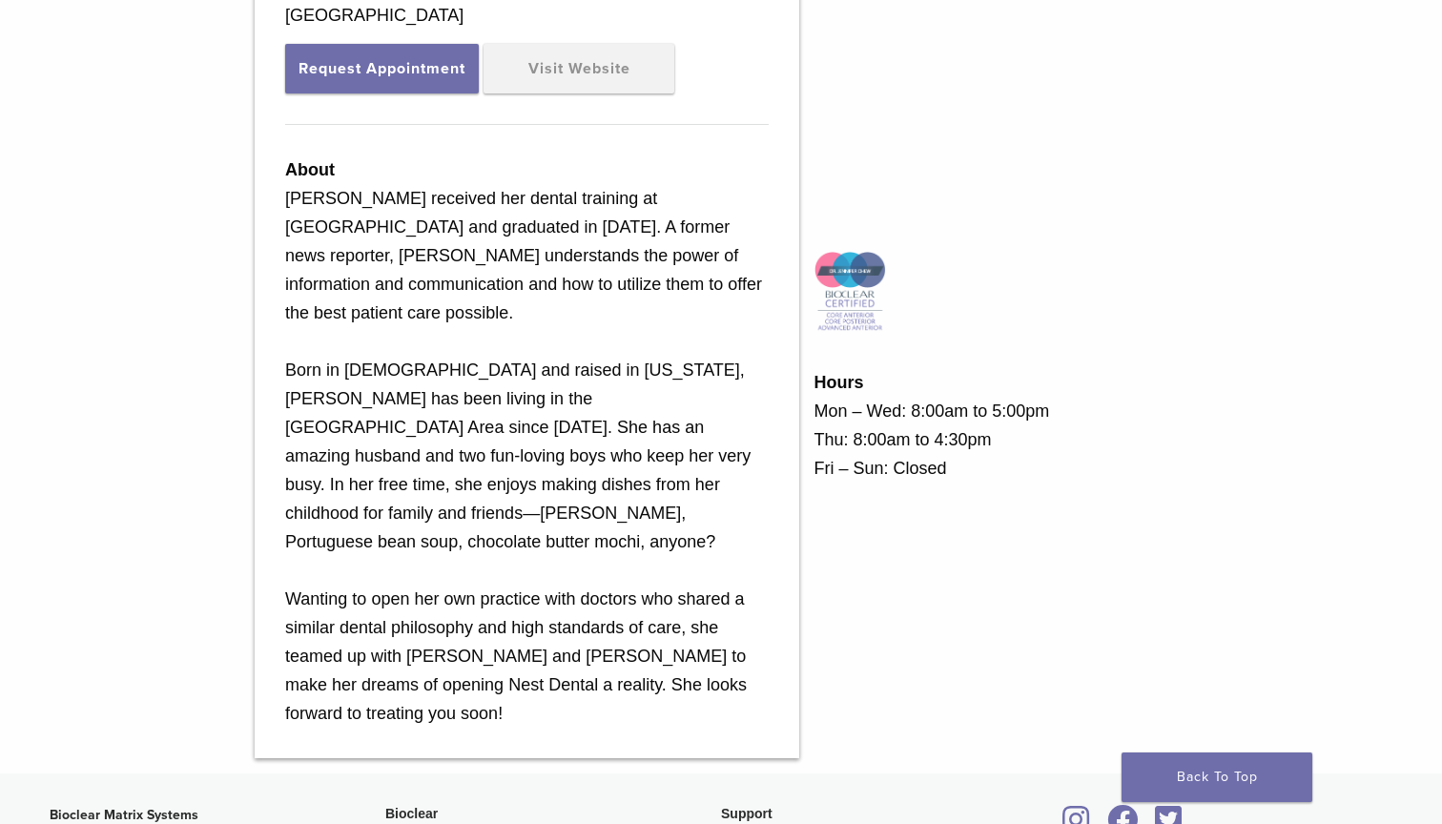
scroll to position [749, 0]
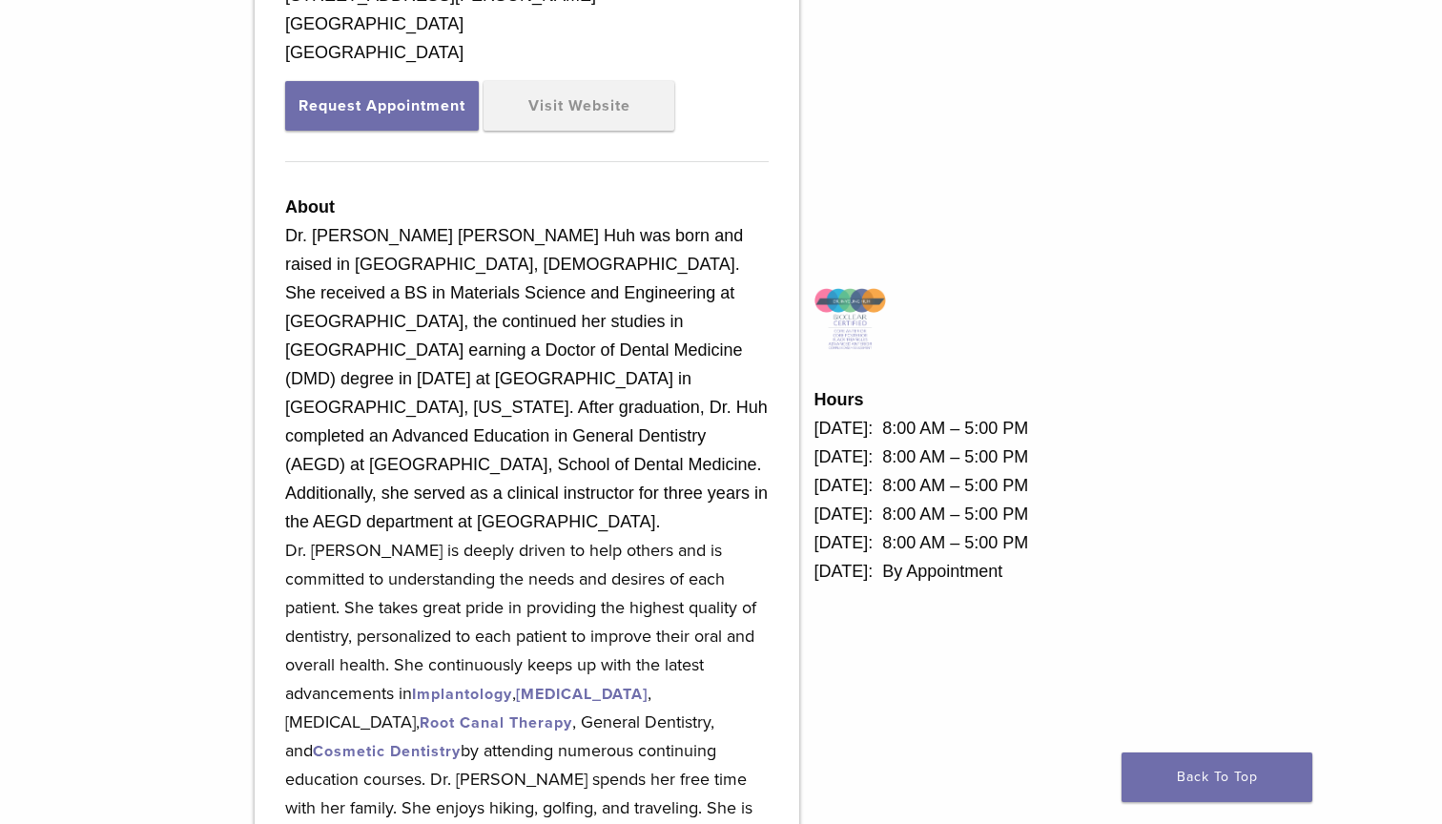
scroll to position [731, 0]
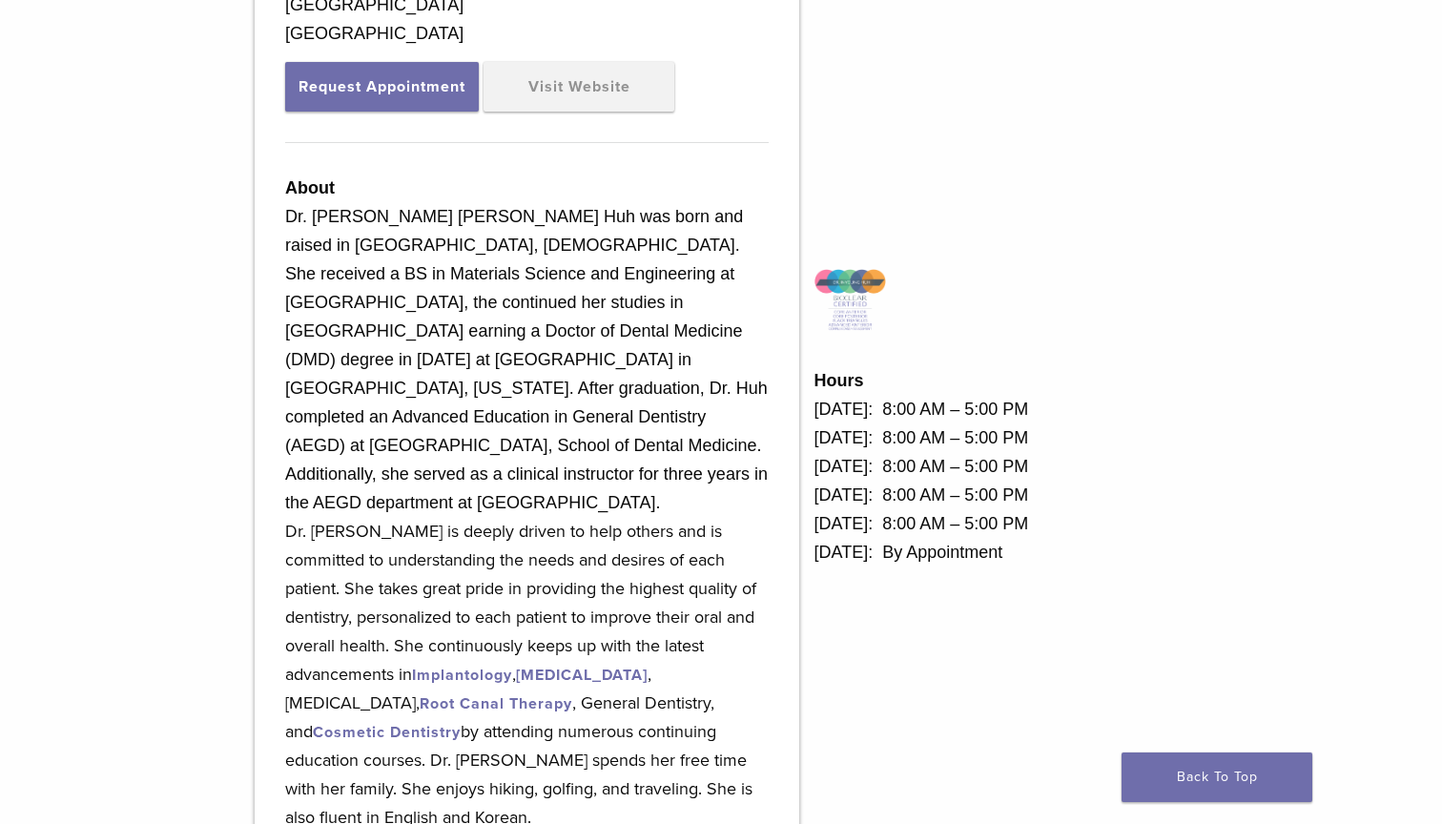
click at [850, 297] on img at bounding box center [850, 300] width 72 height 62
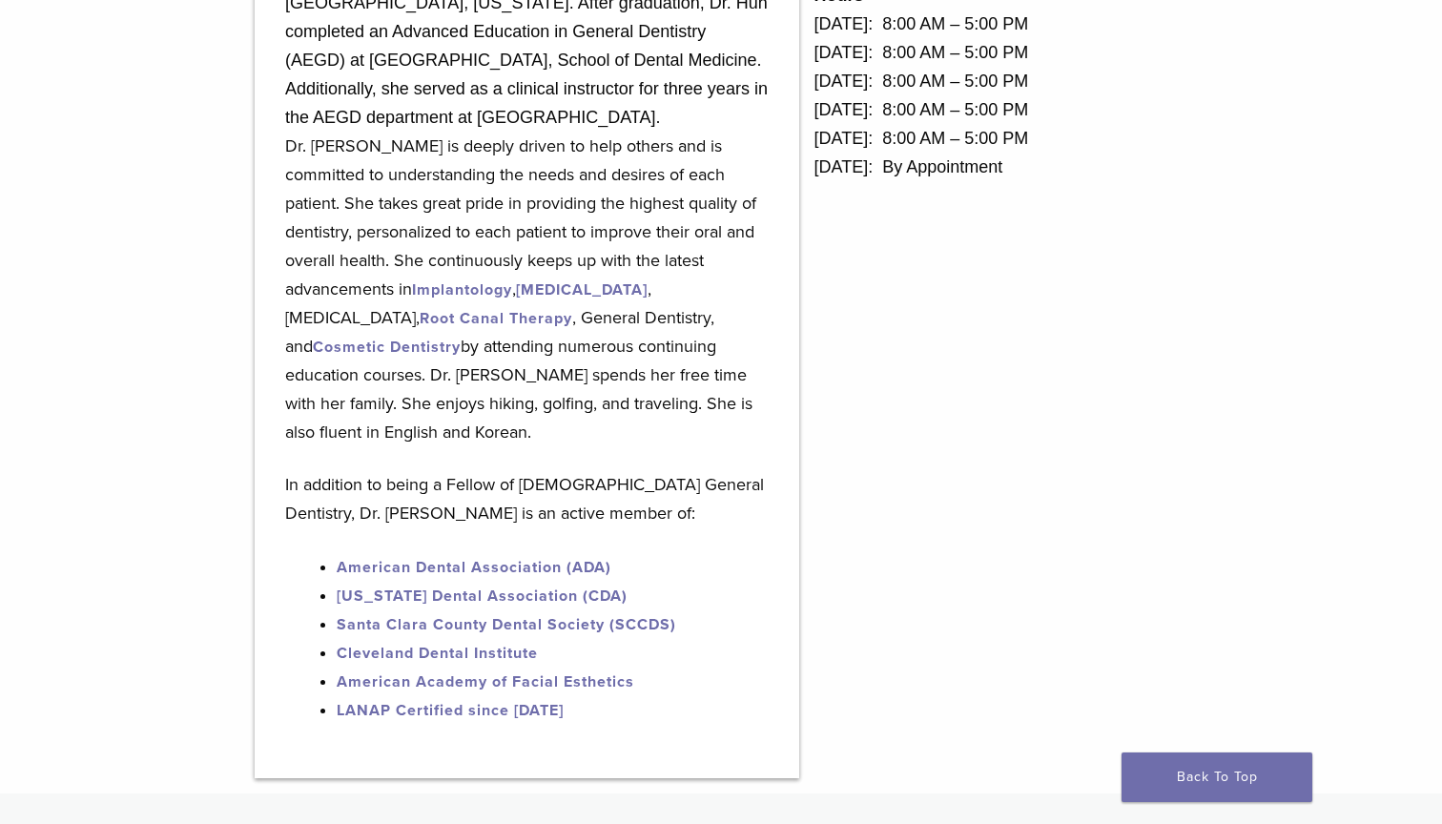
scroll to position [1118, 0]
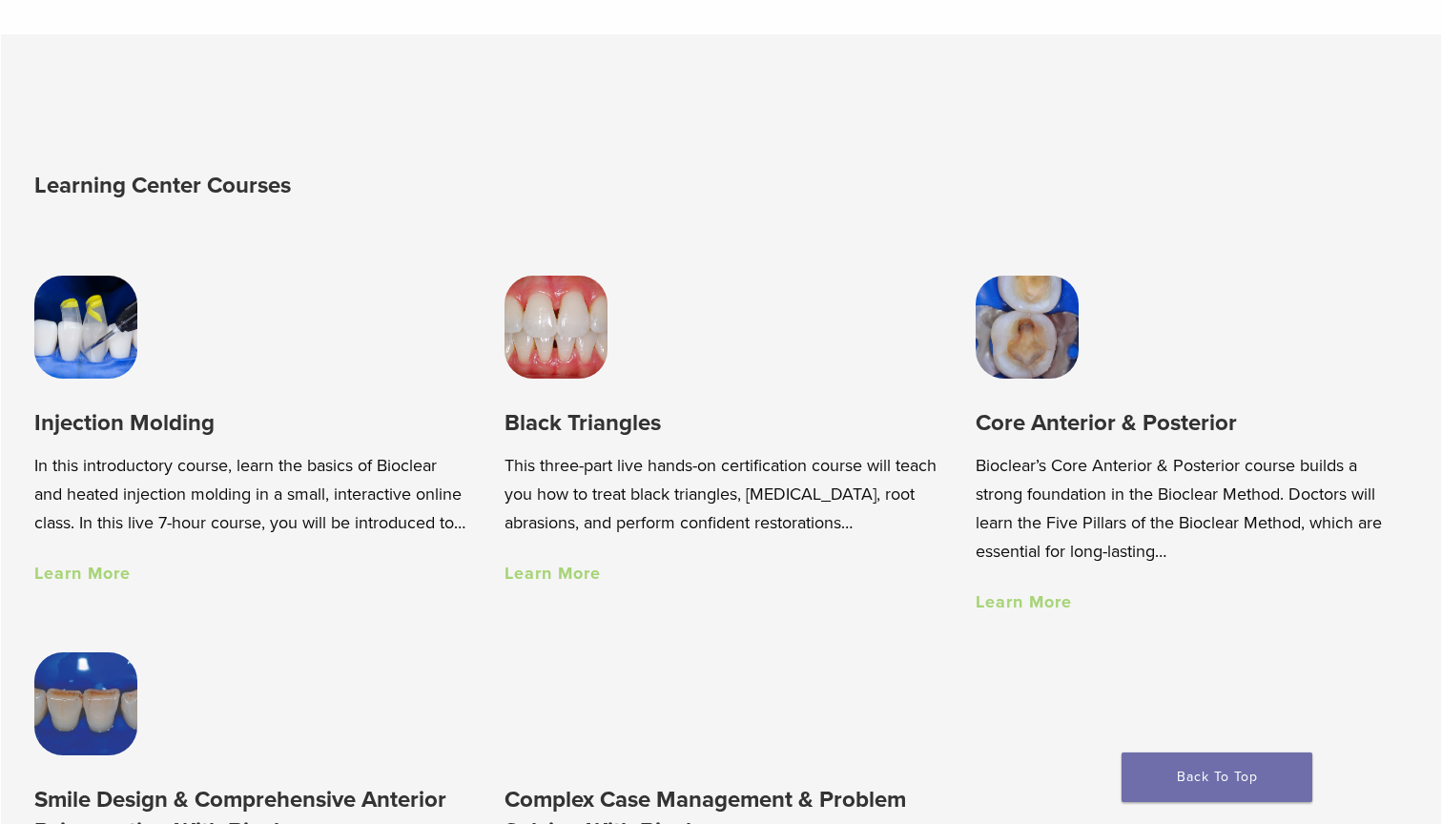
scroll to position [1171, 0]
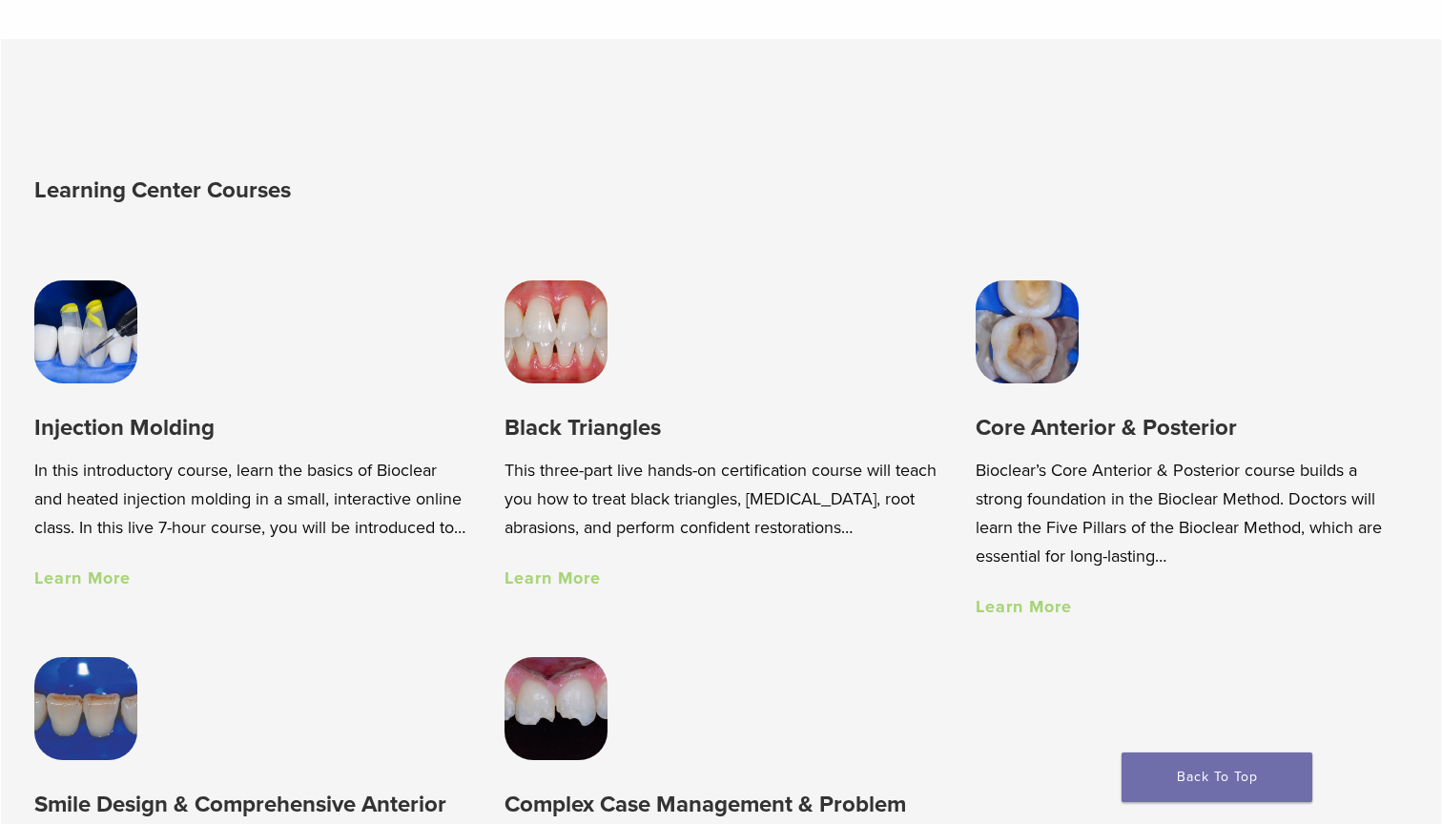
click at [110, 588] on link "Learn More" at bounding box center [82, 577] width 96 height 21
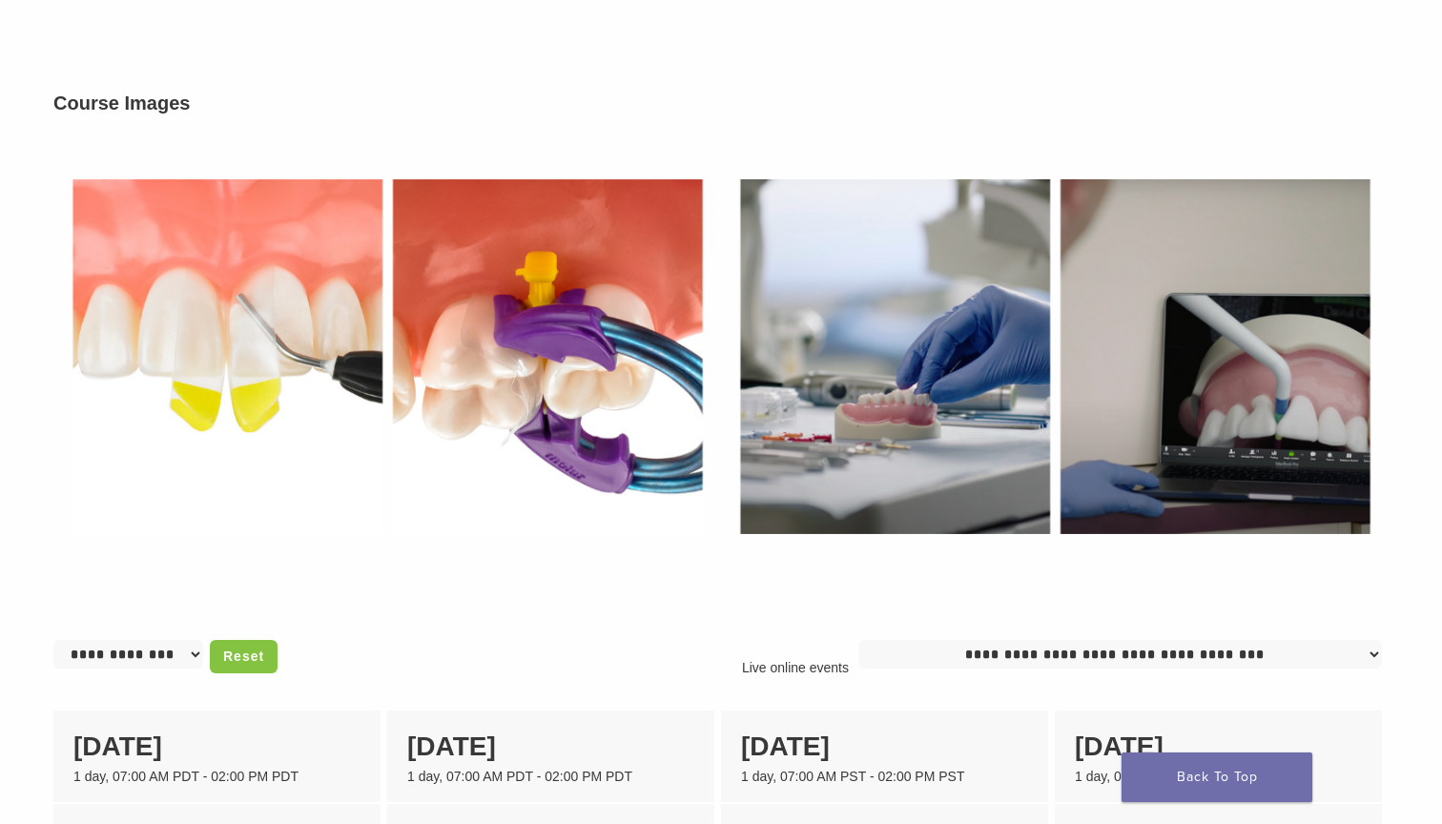
scroll to position [922, 0]
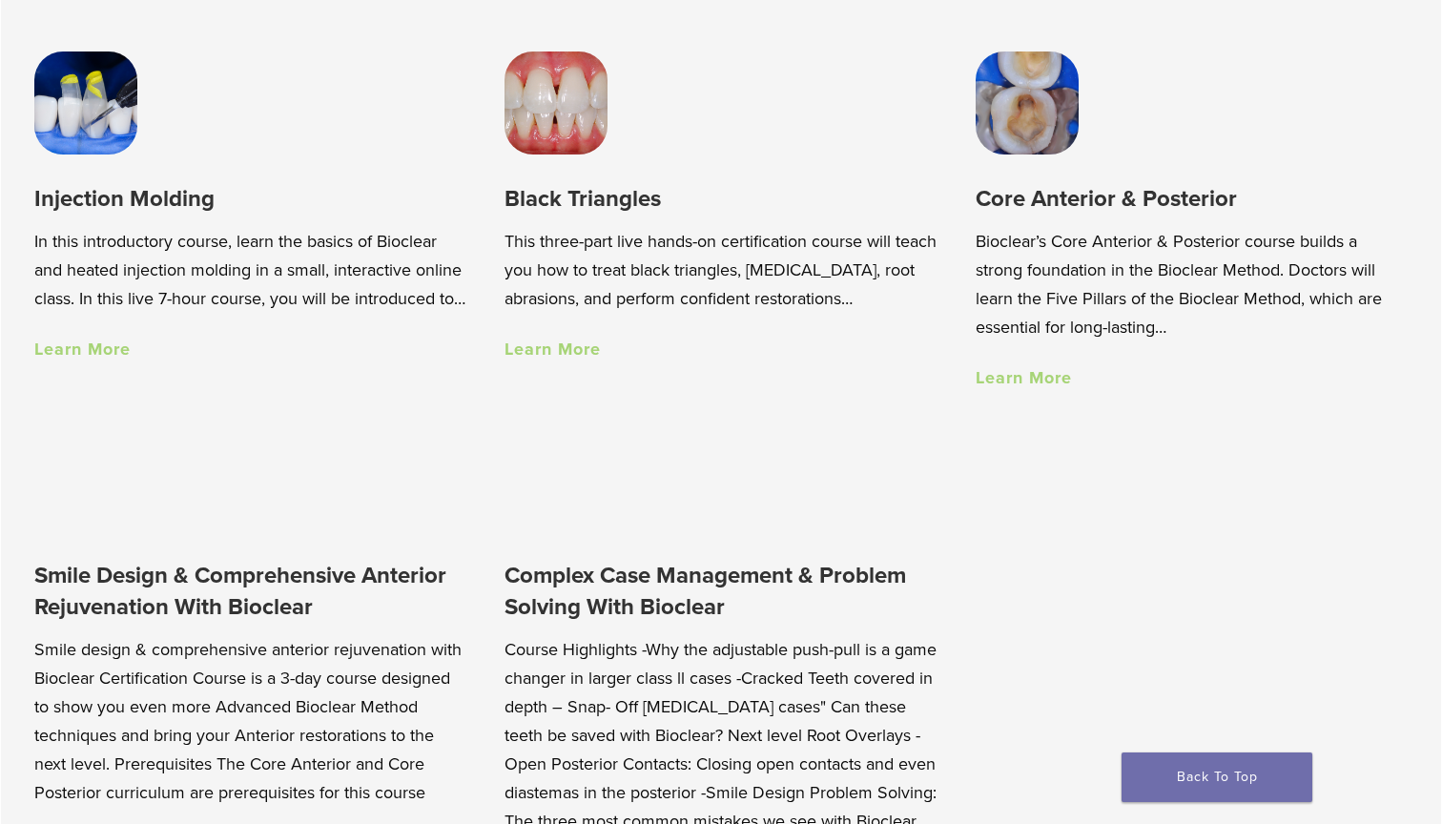
scroll to position [1409, 0]
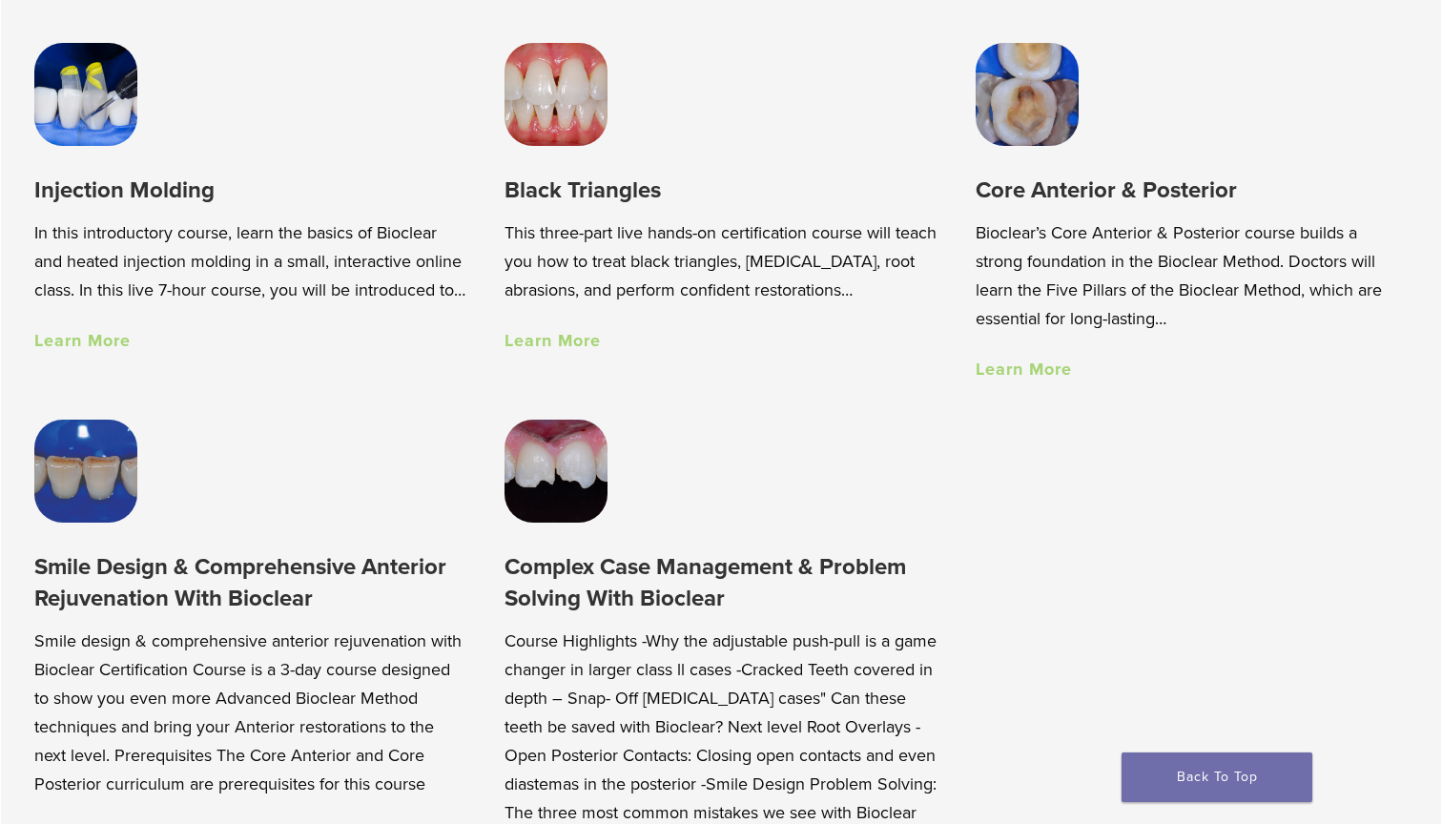
click at [100, 380] on div "Injection Molding In this introductory course, learn the basics of Bioclear and…" at bounding box center [250, 212] width 470 height 377
click at [100, 351] on link "Learn More" at bounding box center [82, 340] width 96 height 21
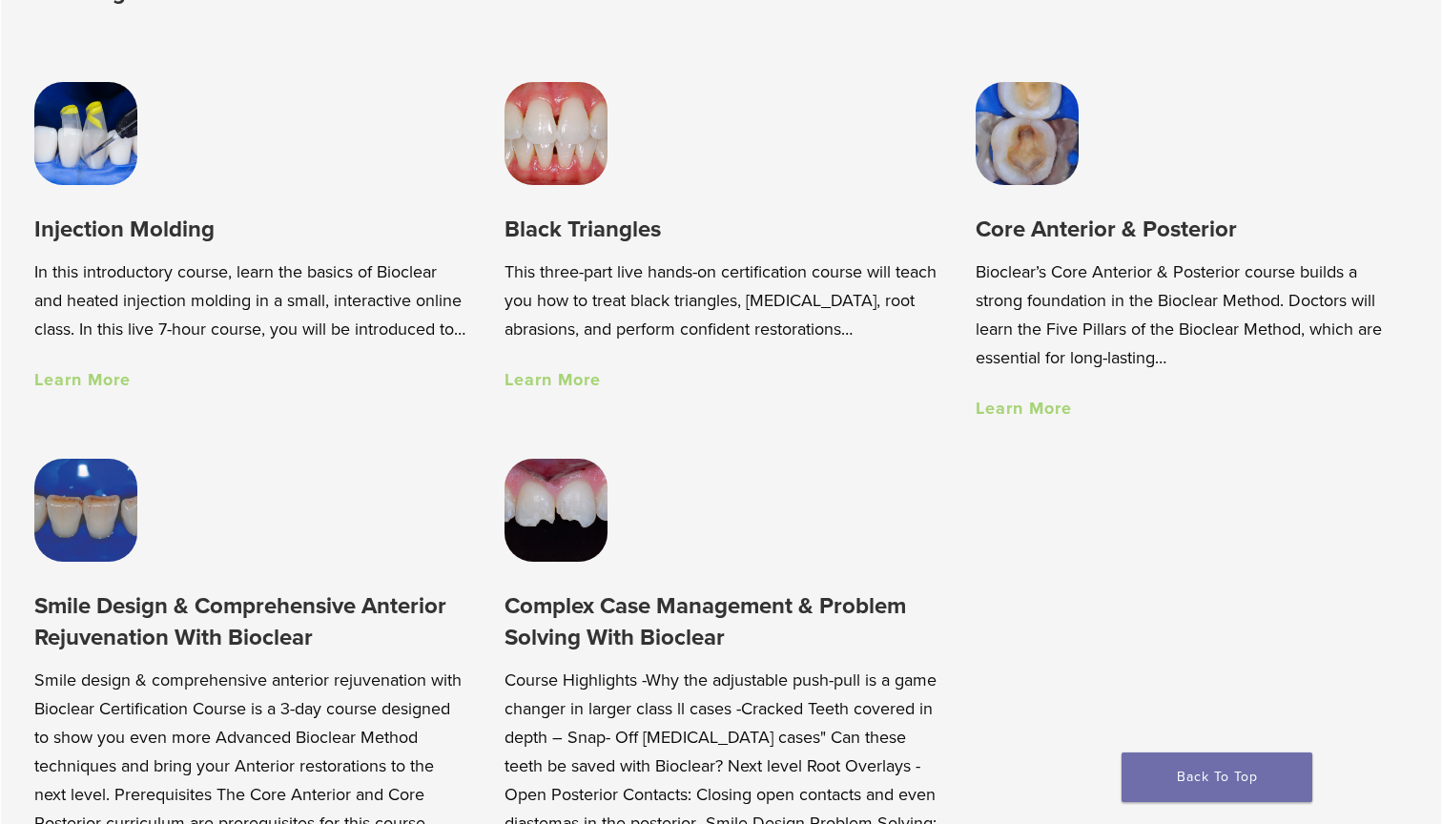
scroll to position [1361, 0]
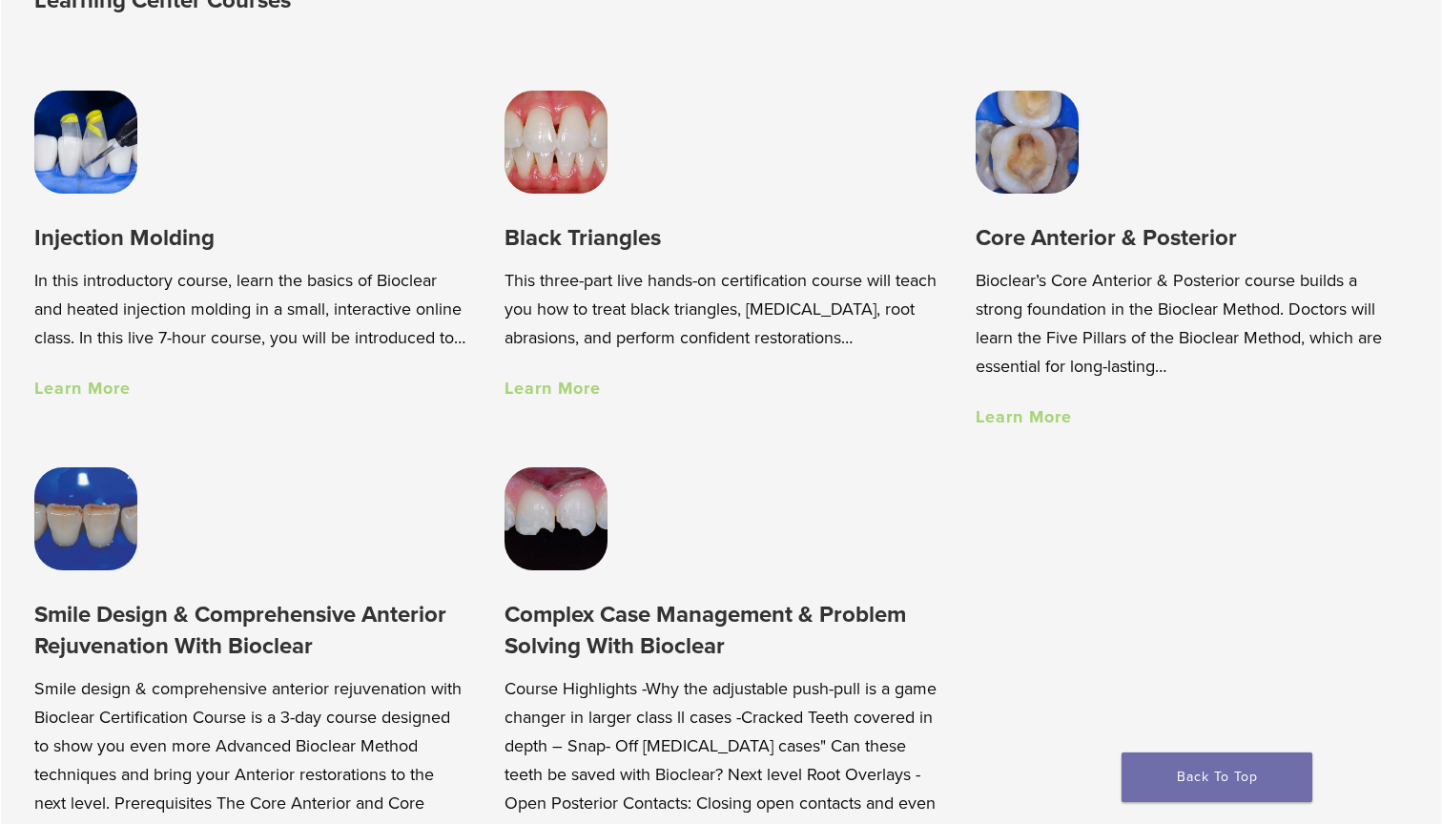
click at [570, 177] on img at bounding box center [556, 142] width 103 height 103
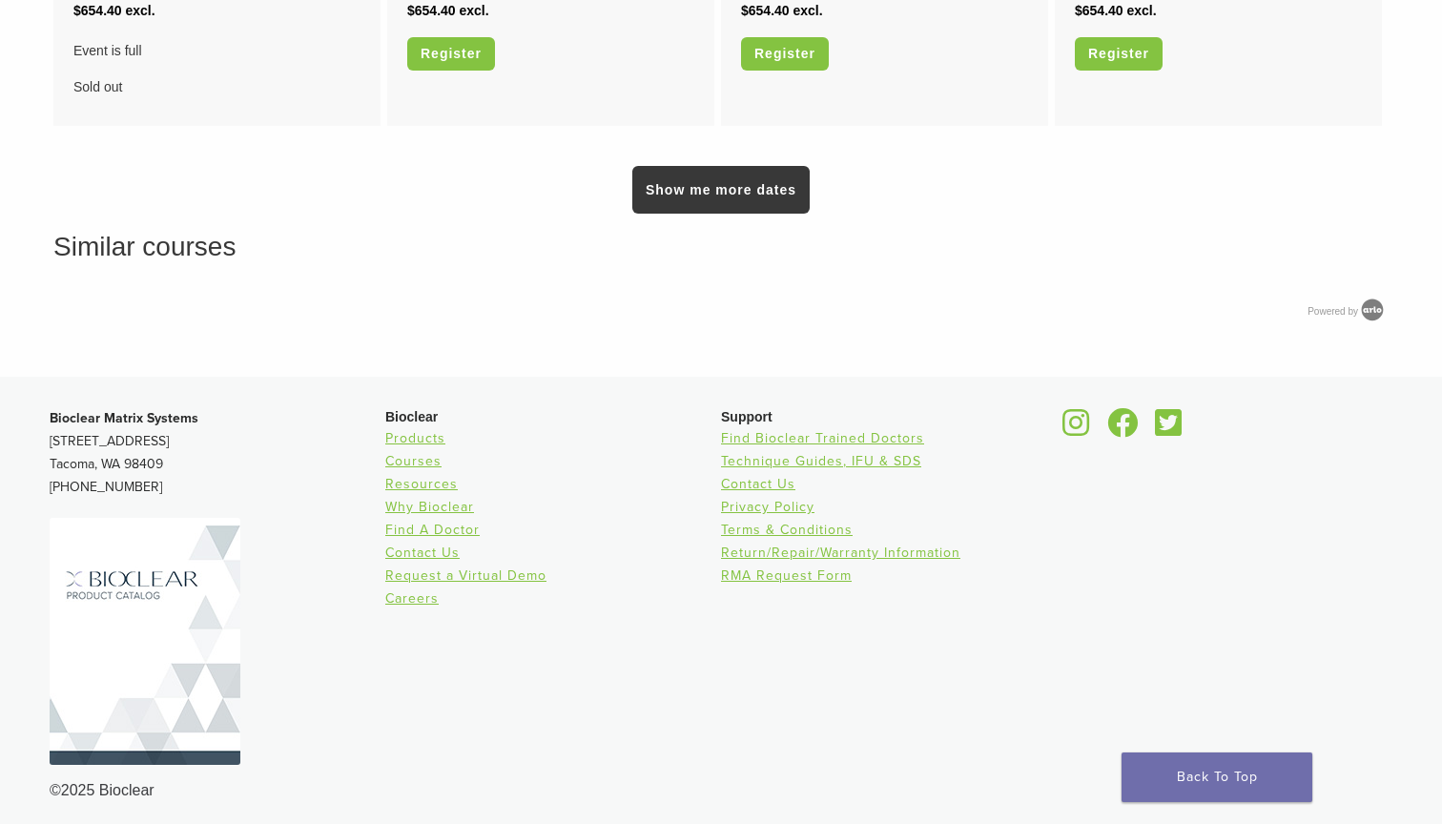
scroll to position [1767, 0]
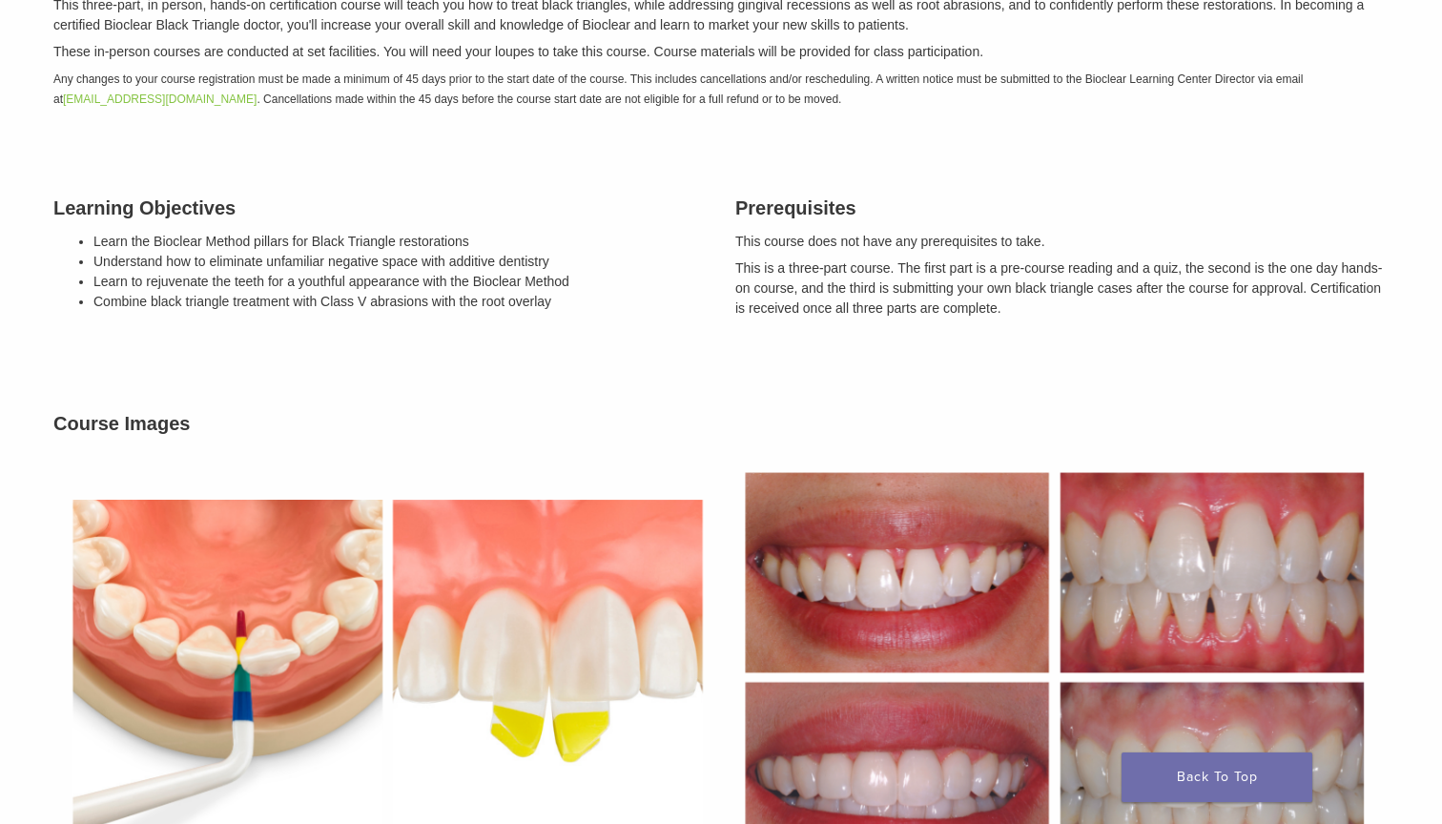
scroll to position [685, 0]
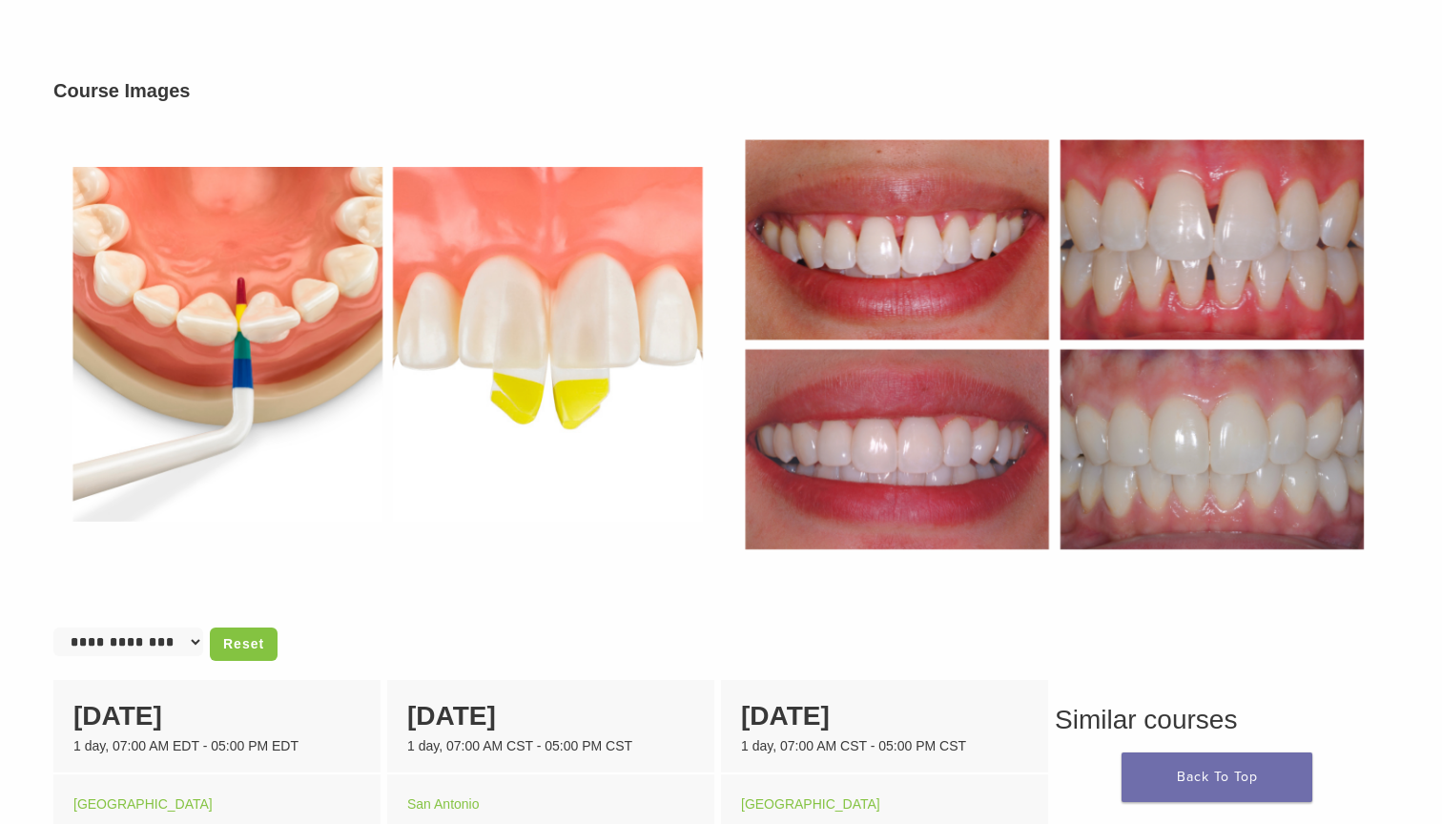
click at [546, 350] on img at bounding box center [387, 344] width 668 height 460
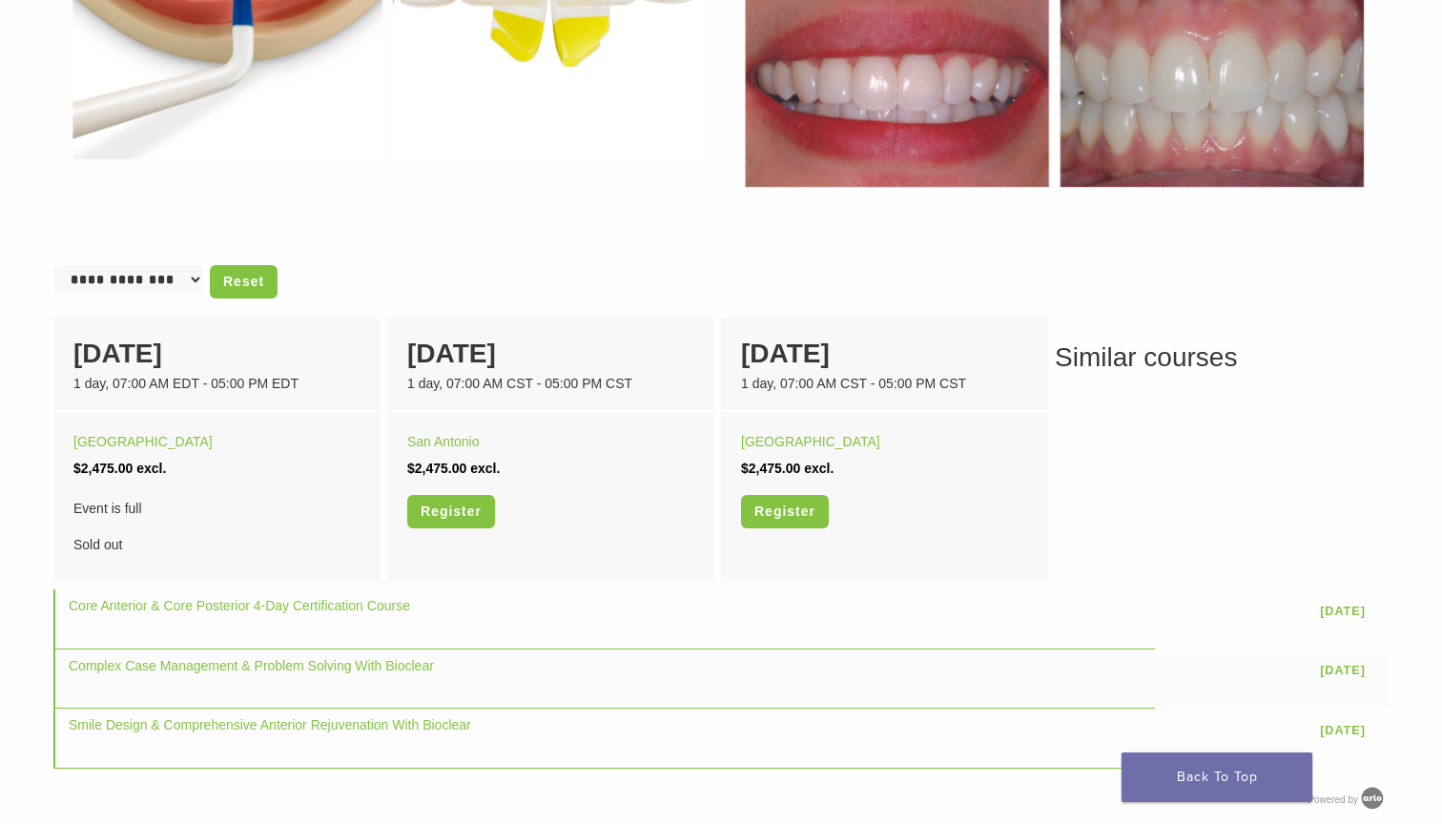
scroll to position [1279, 0]
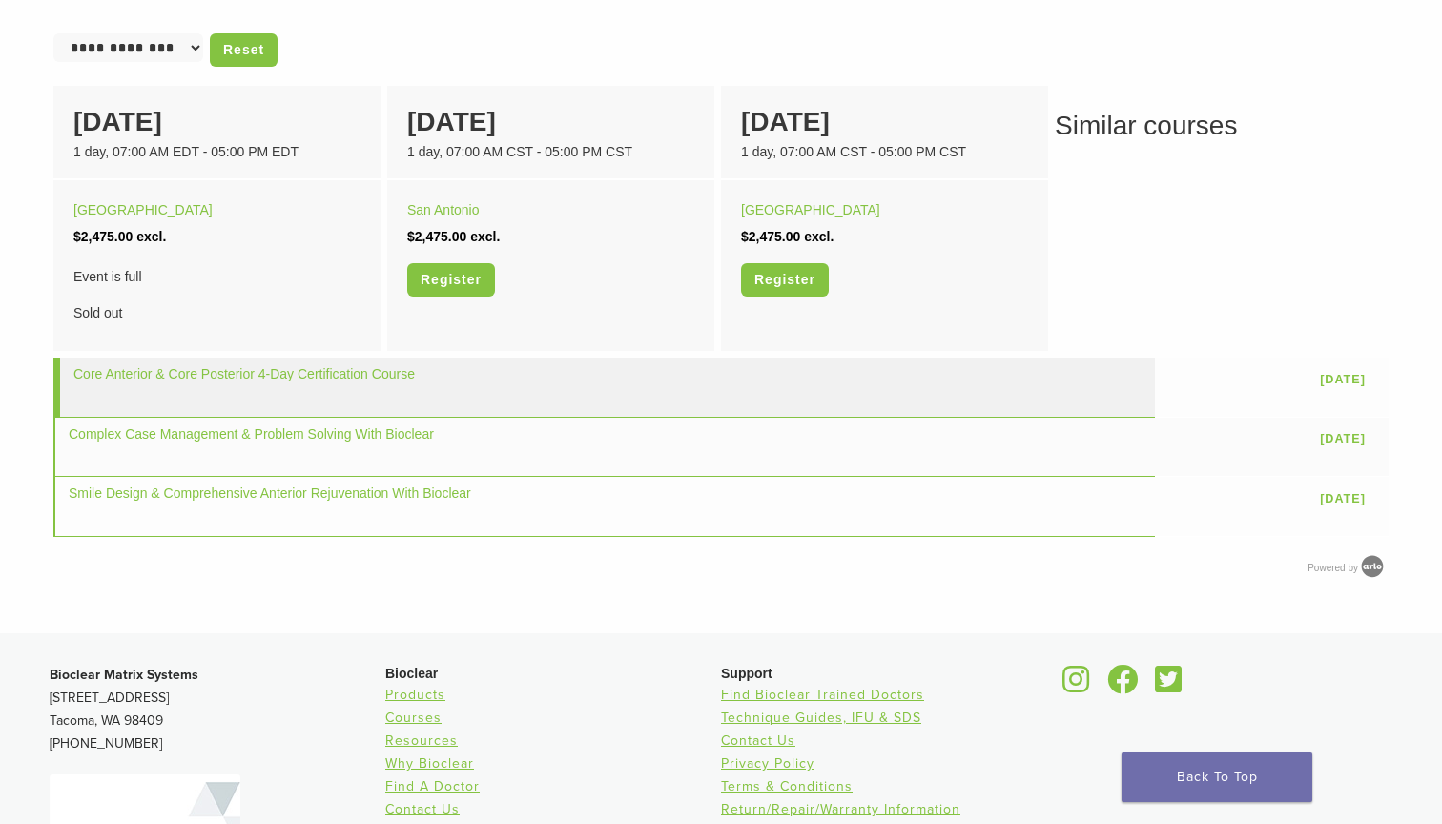
click at [562, 397] on td "Core Anterior & Core Posterior 4-Day Certification Course" at bounding box center [604, 387] width 1102 height 59
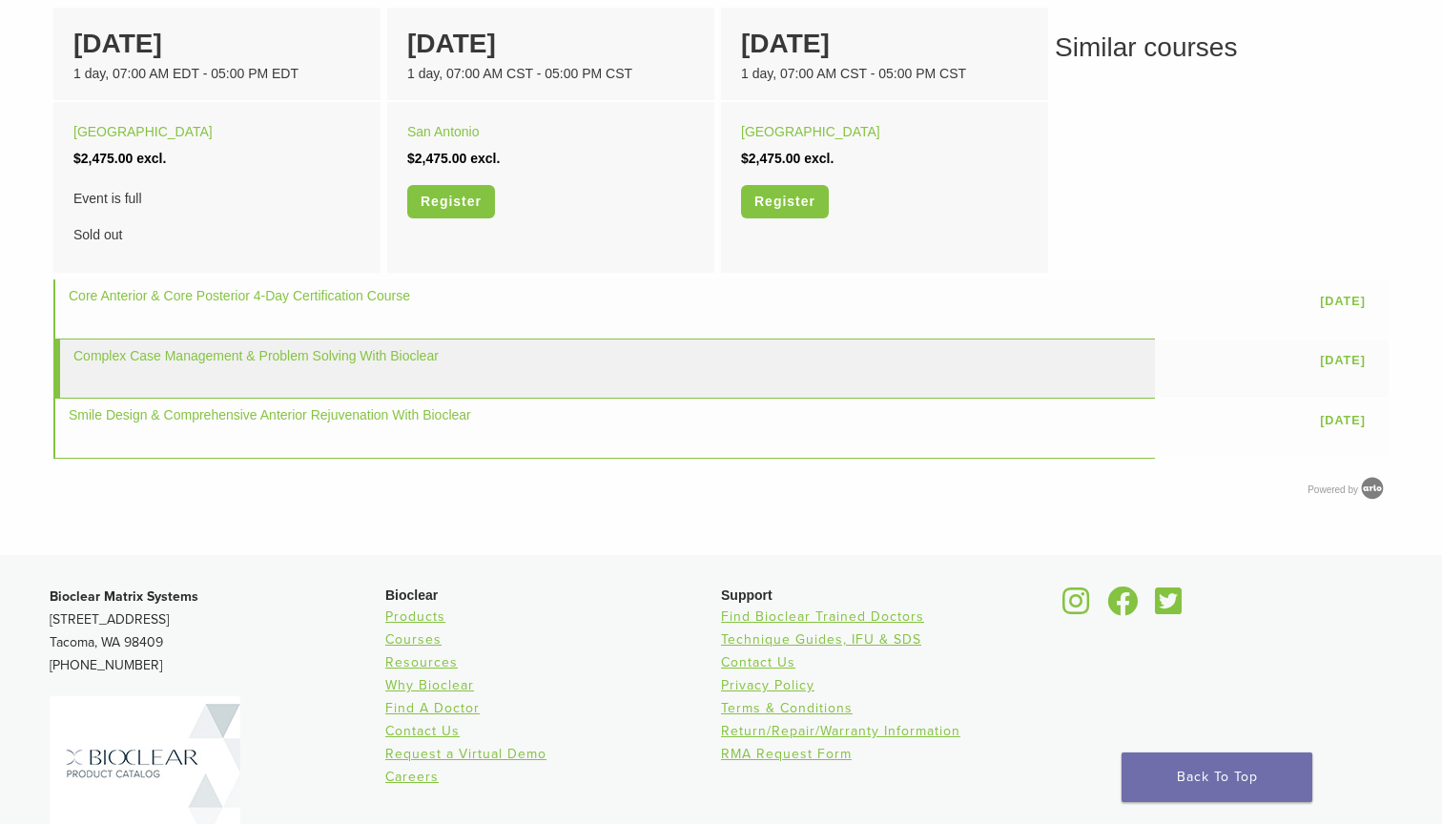
scroll to position [1359, 0]
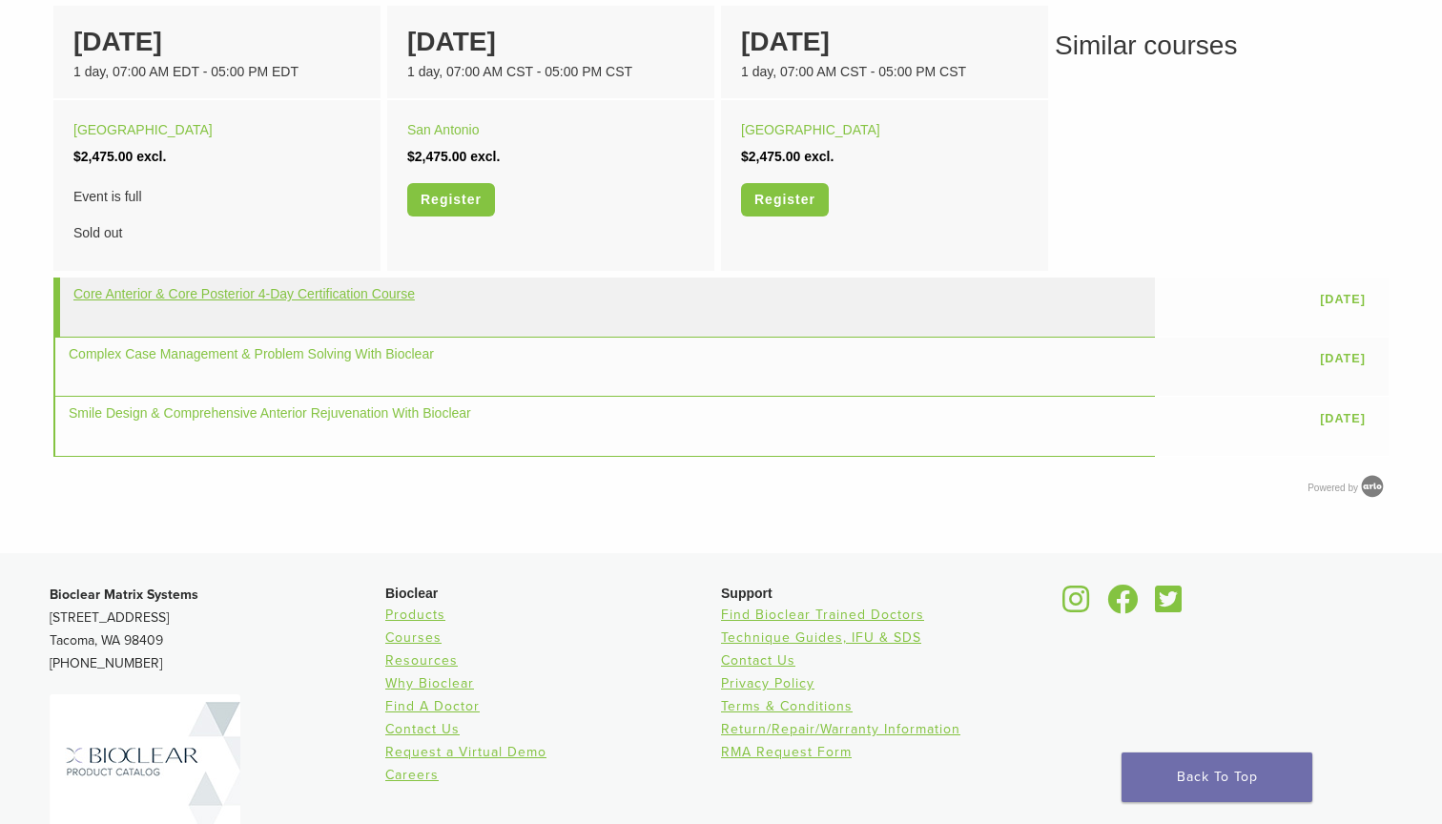
click at [363, 293] on link "Core Anterior & Core Posterior 4-Day Certification Course" at bounding box center [243, 293] width 341 height 15
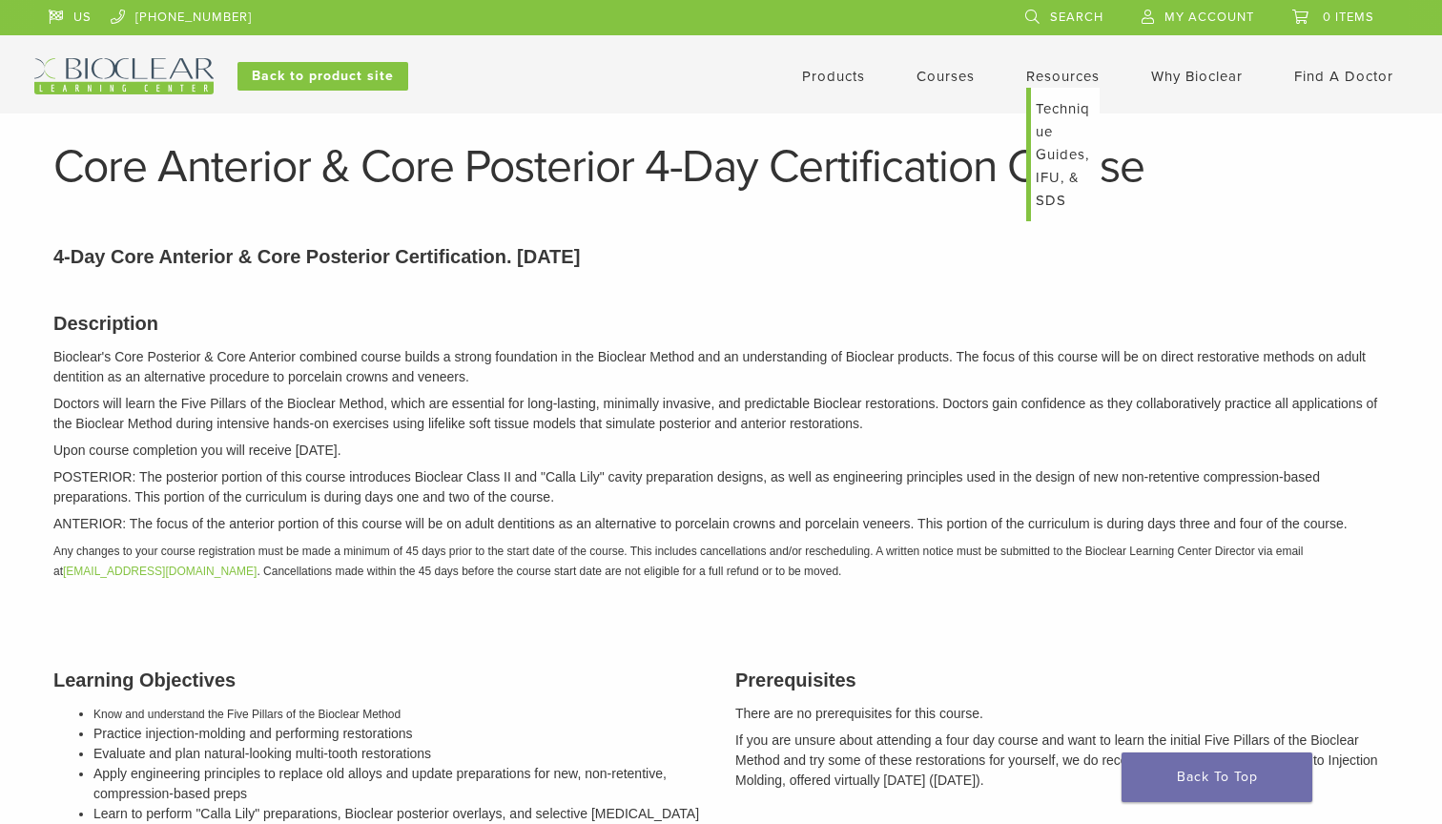
click at [1072, 81] on link "Resources" at bounding box center [1062, 76] width 73 height 17
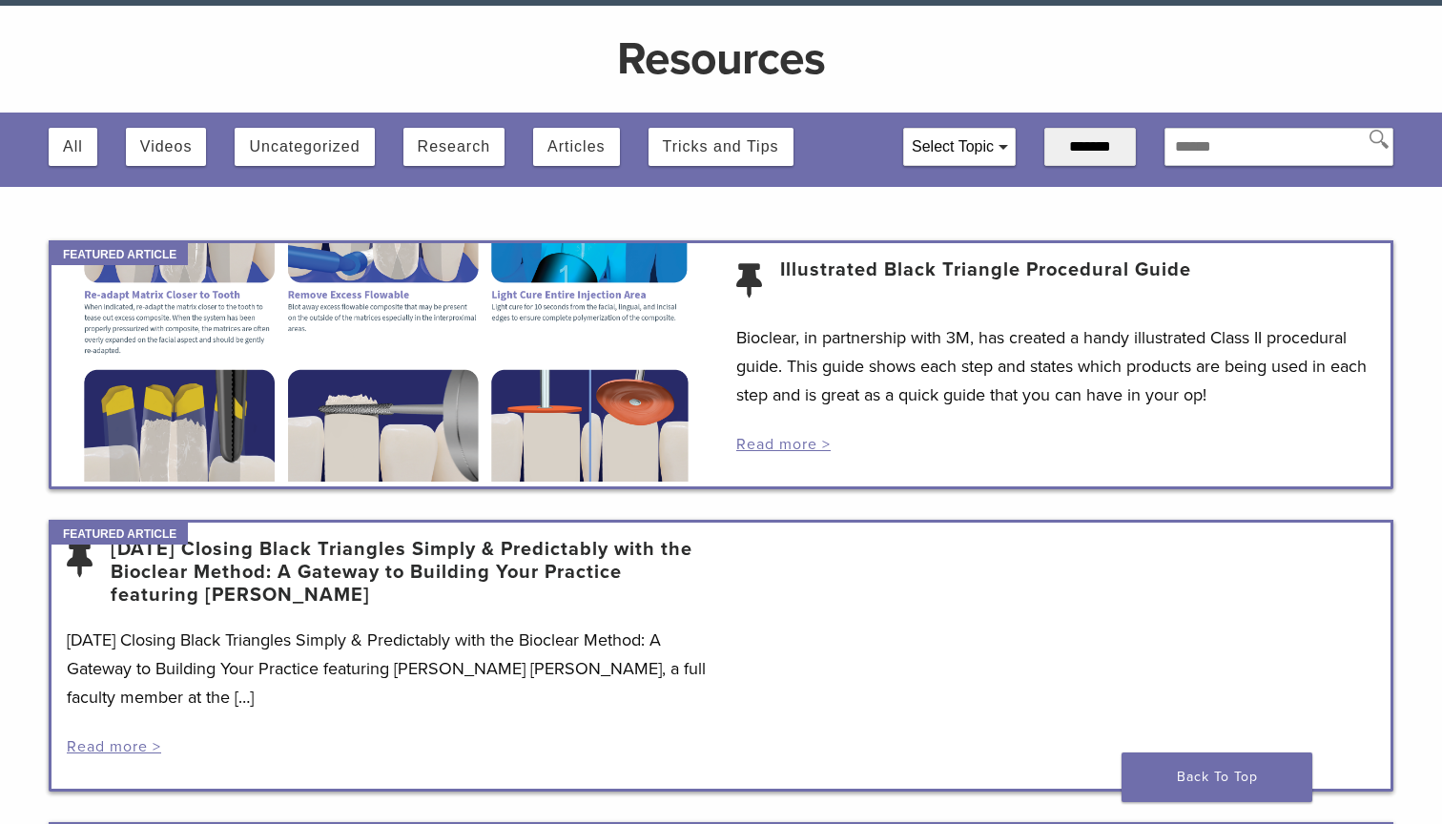
scroll to position [272, 0]
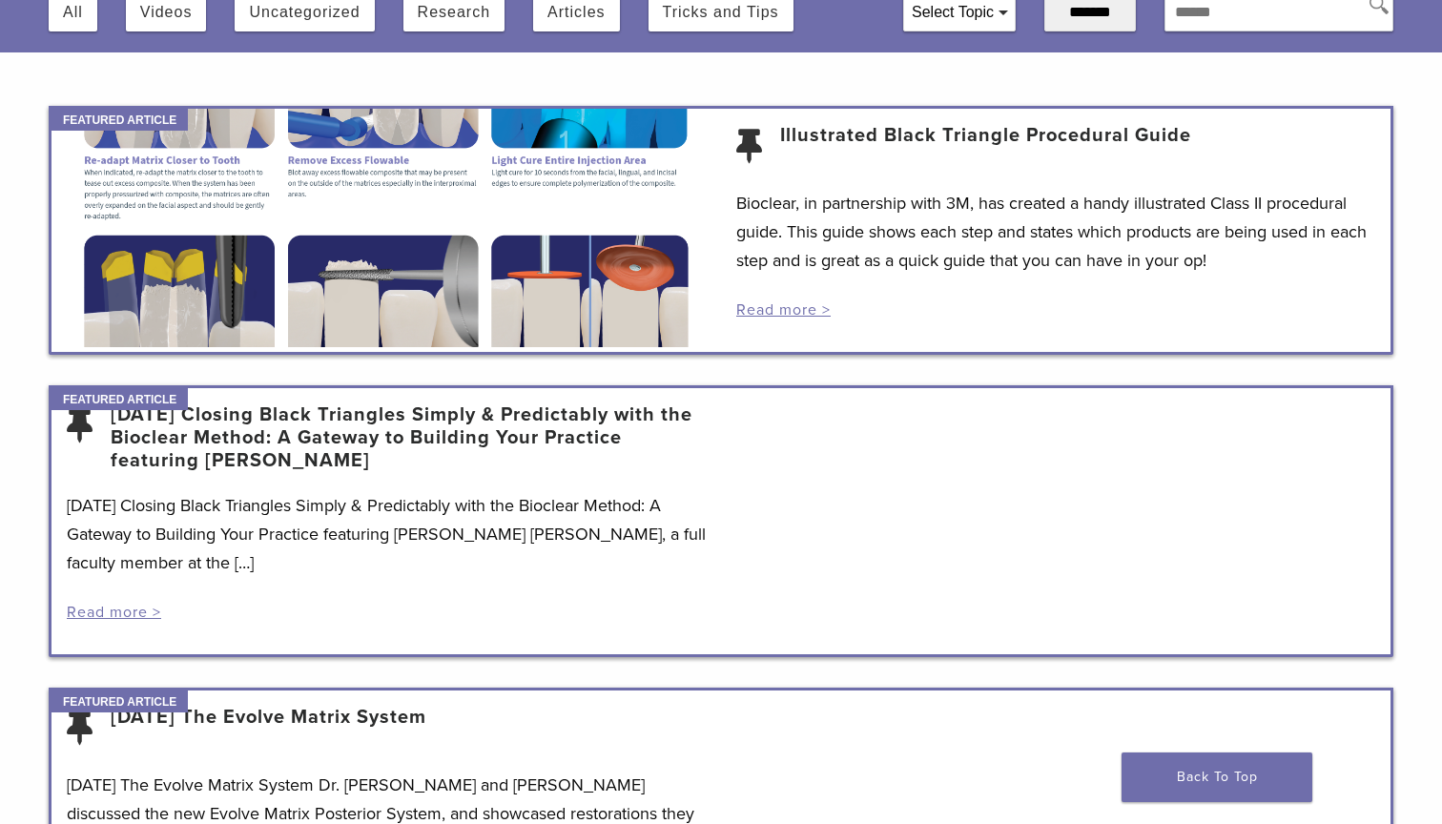
click at [506, 227] on div at bounding box center [385, 228] width 669 height 238
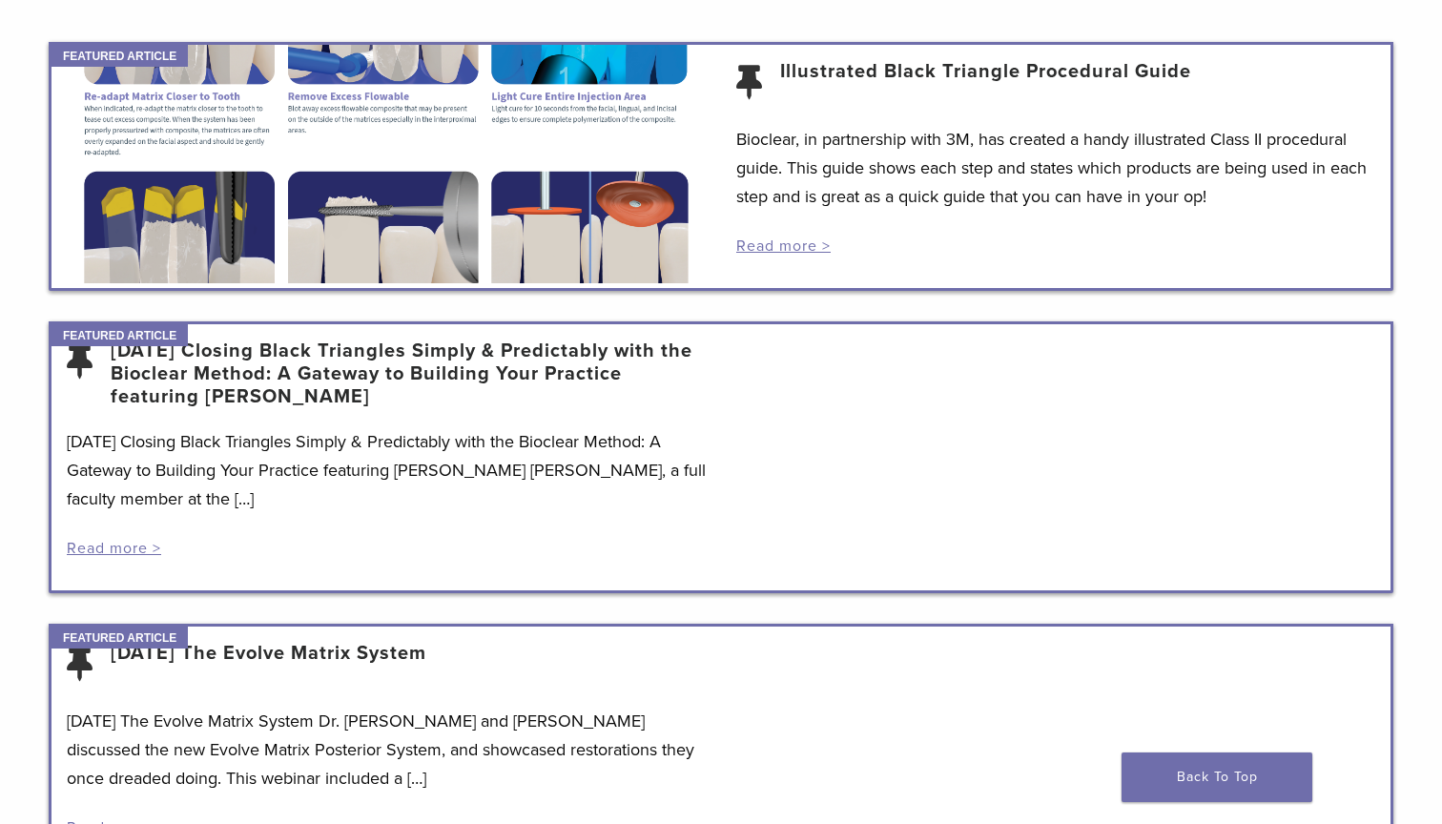
scroll to position [335, 0]
click at [862, 61] on link "Illustrated Black Triangle Procedural Guide" at bounding box center [985, 84] width 411 height 46
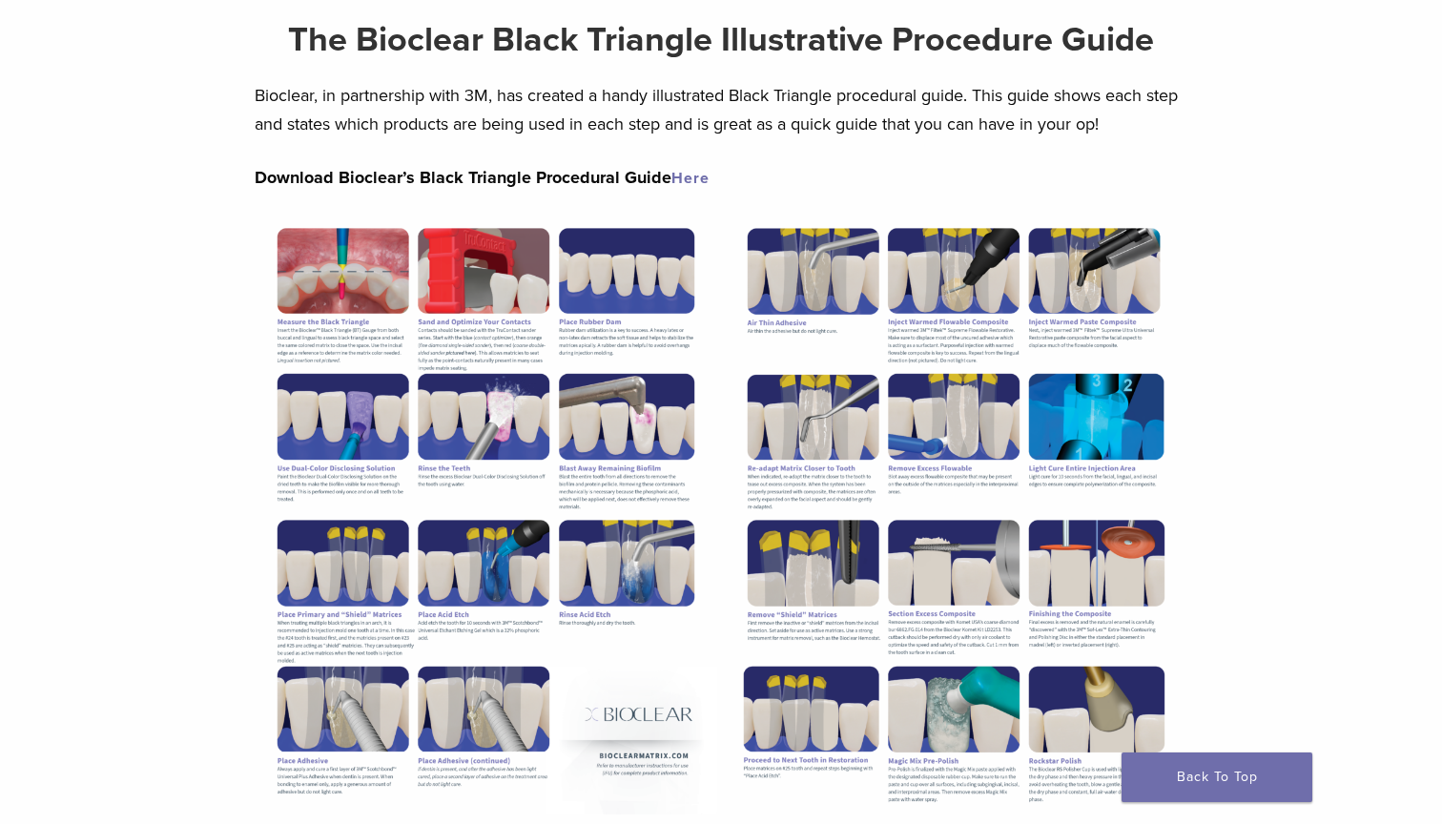
scroll to position [165, 0]
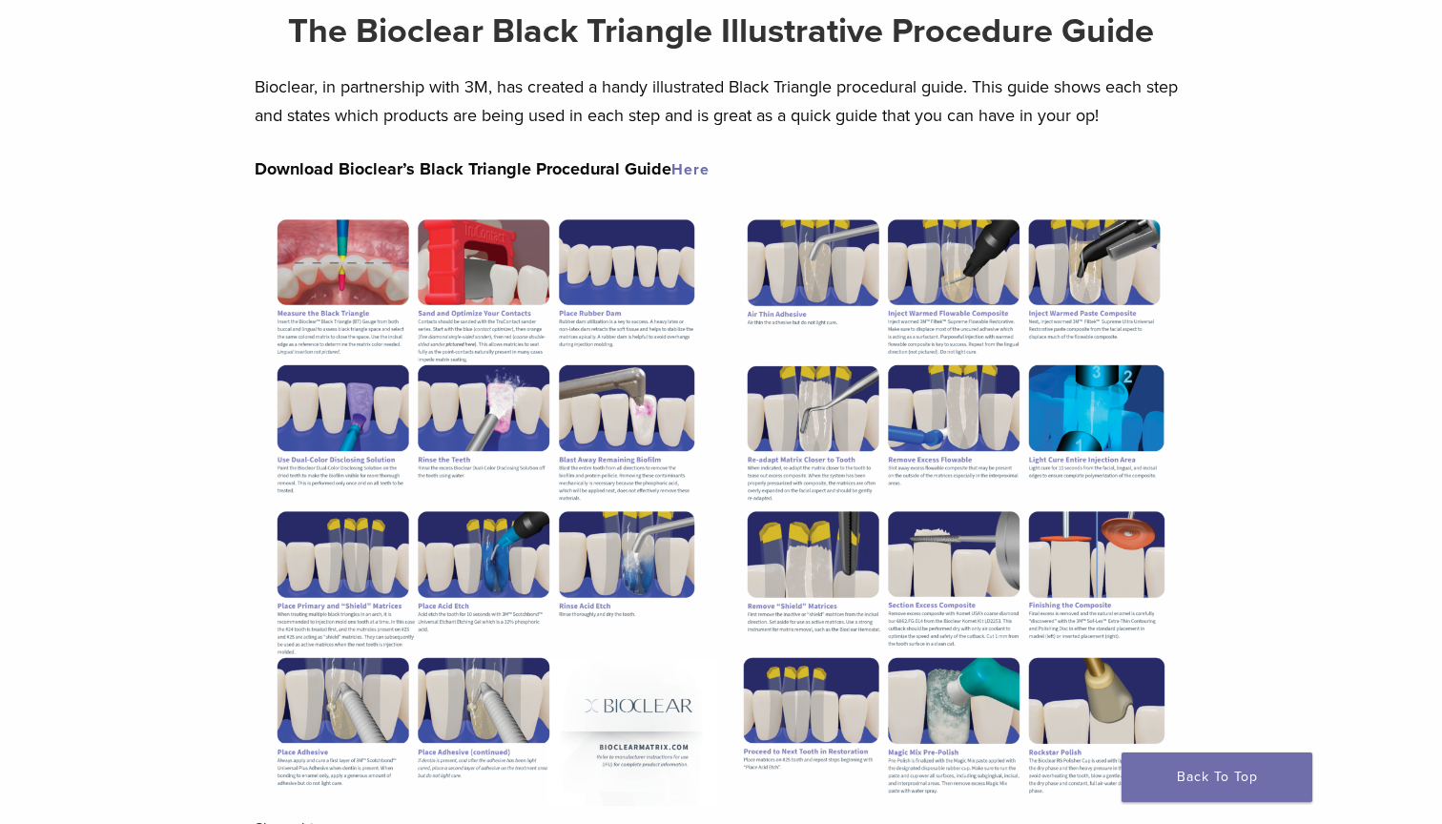
click at [691, 164] on link "Here" at bounding box center [690, 169] width 38 height 19
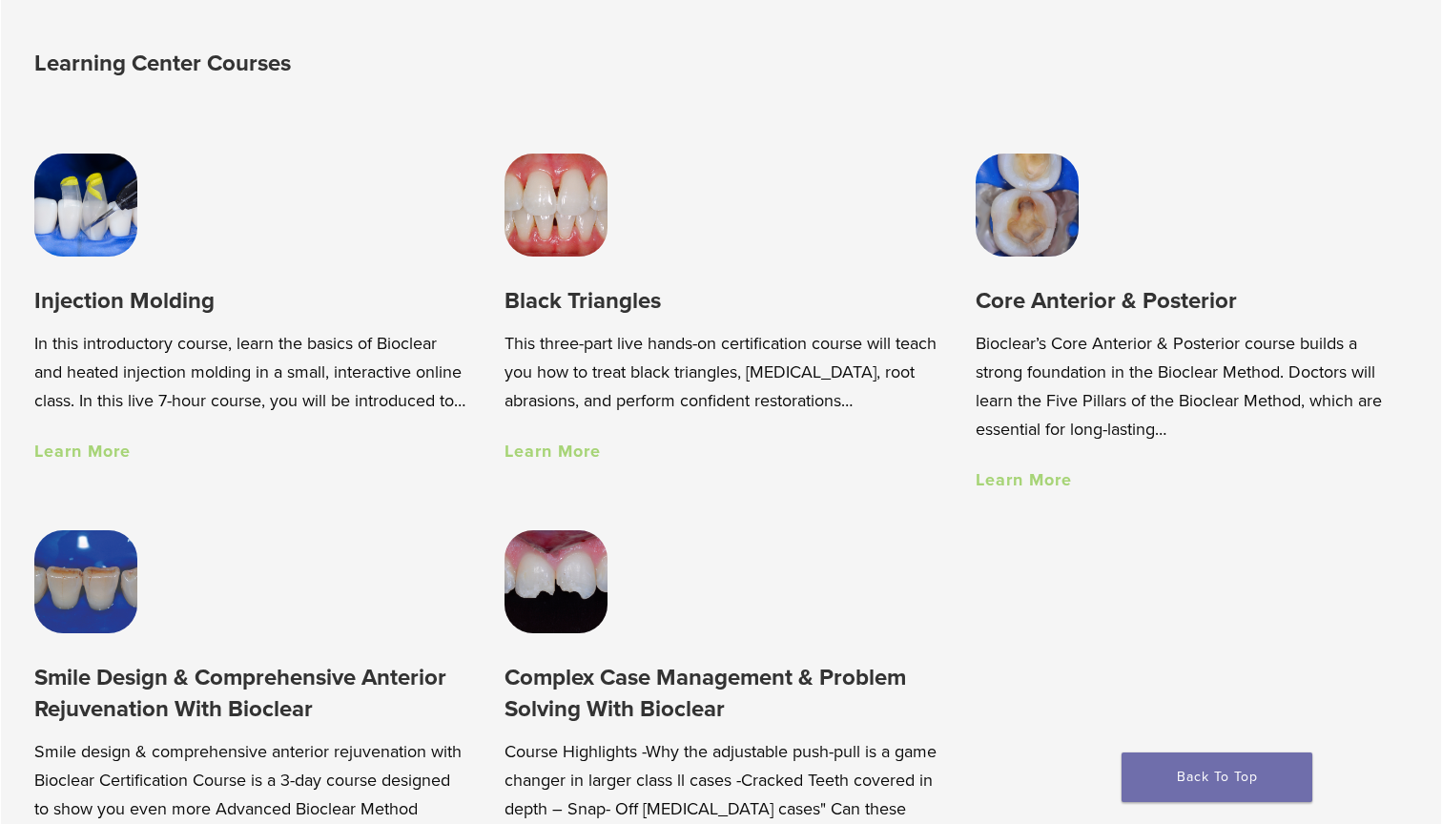
scroll to position [1452, 0]
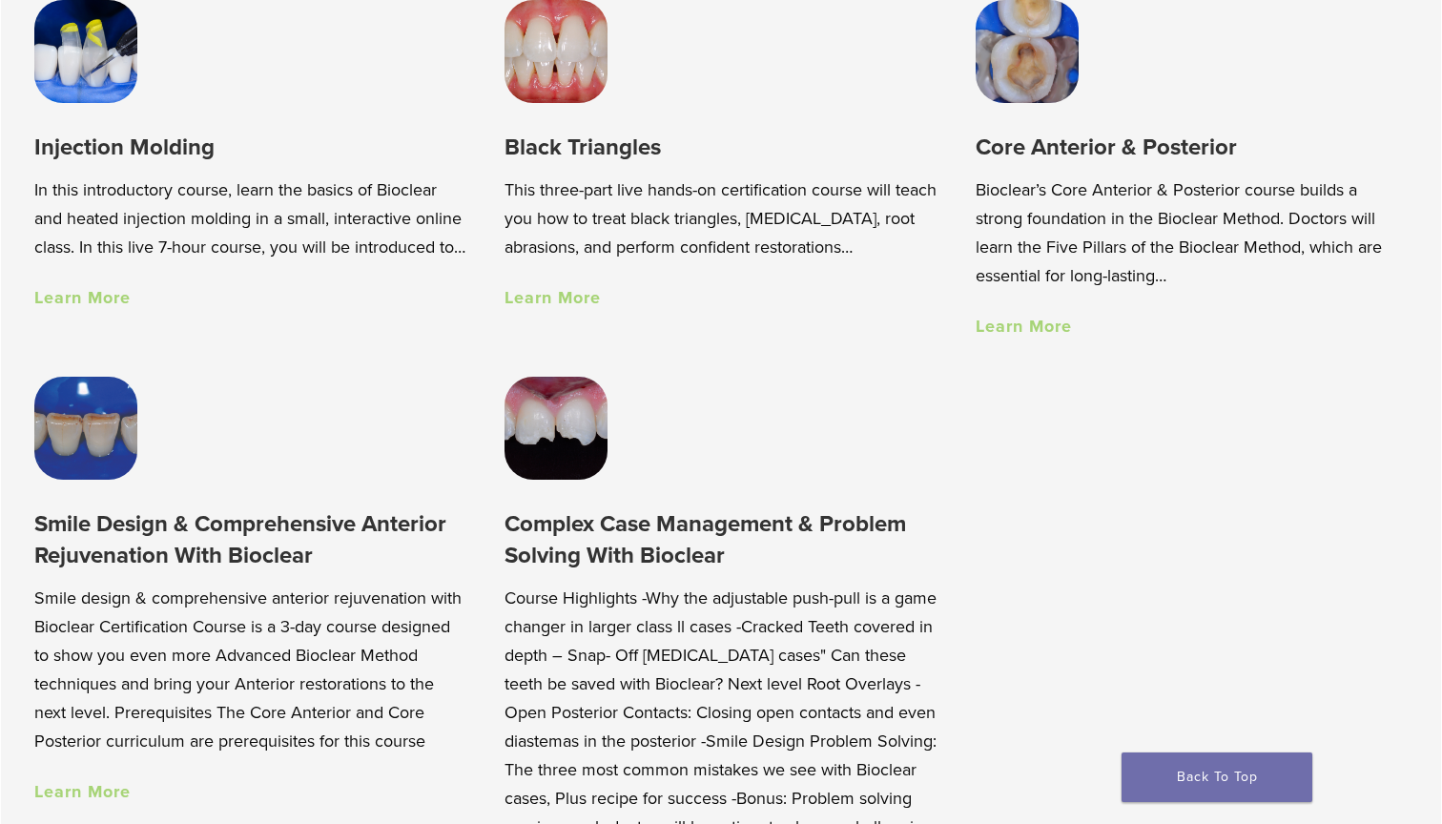
click at [558, 402] on img at bounding box center [556, 428] width 103 height 103
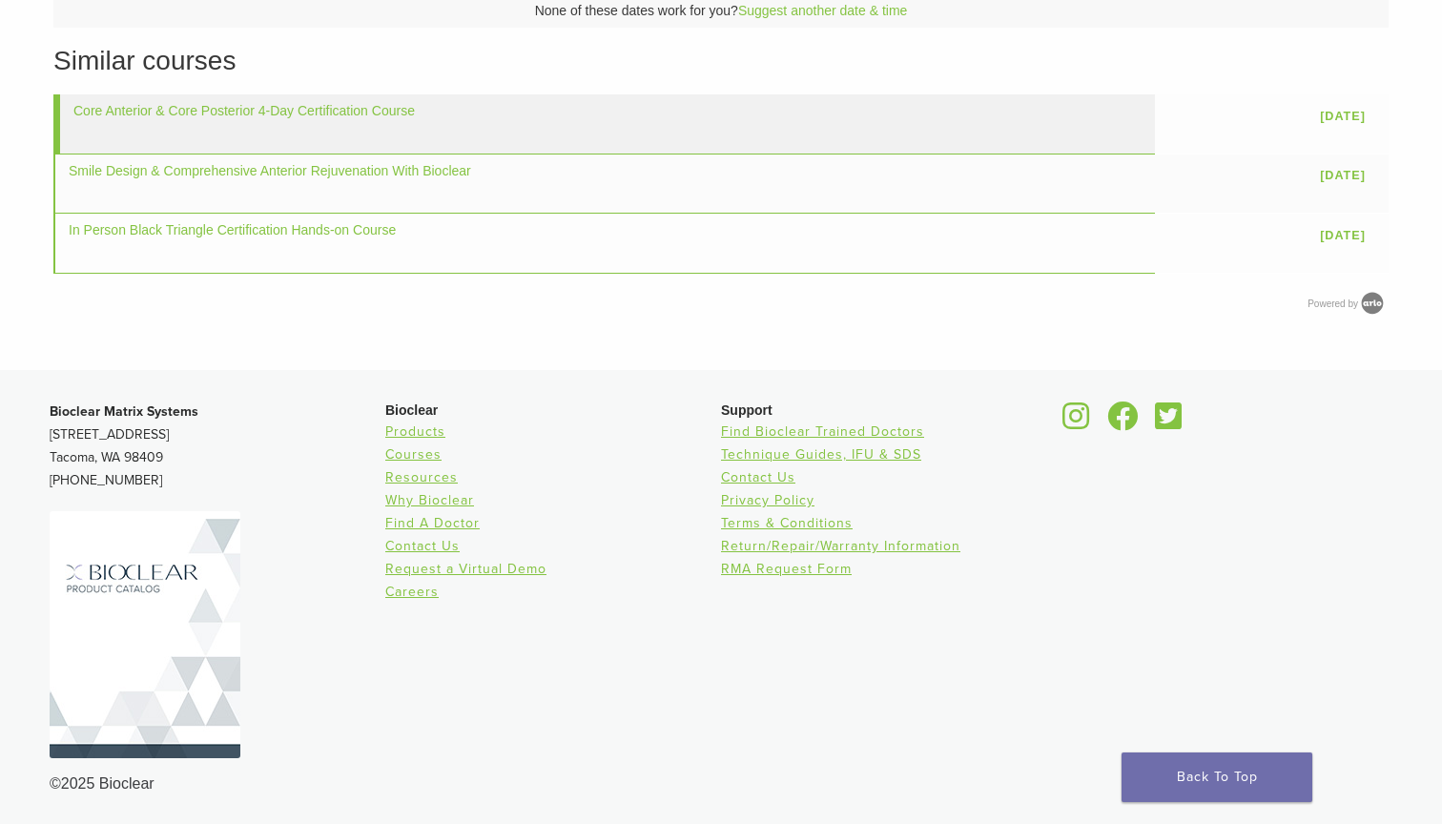
scroll to position [1267, 0]
